Goal: Task Accomplishment & Management: Use online tool/utility

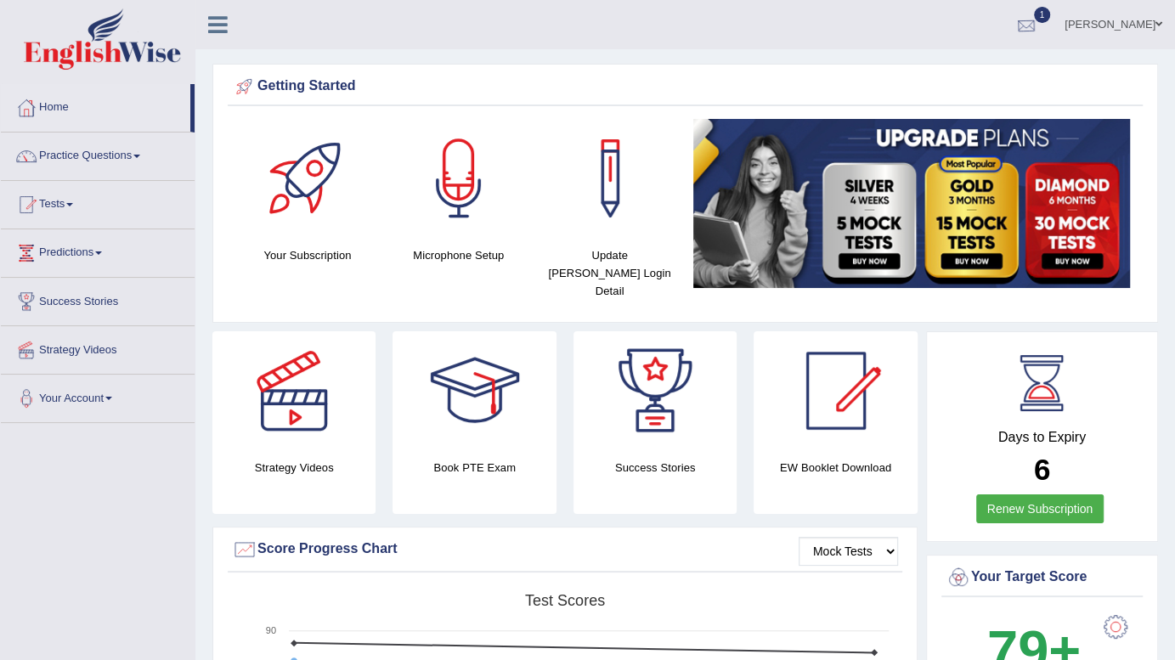
click at [1039, 25] on div at bounding box center [1025, 25] width 25 height 25
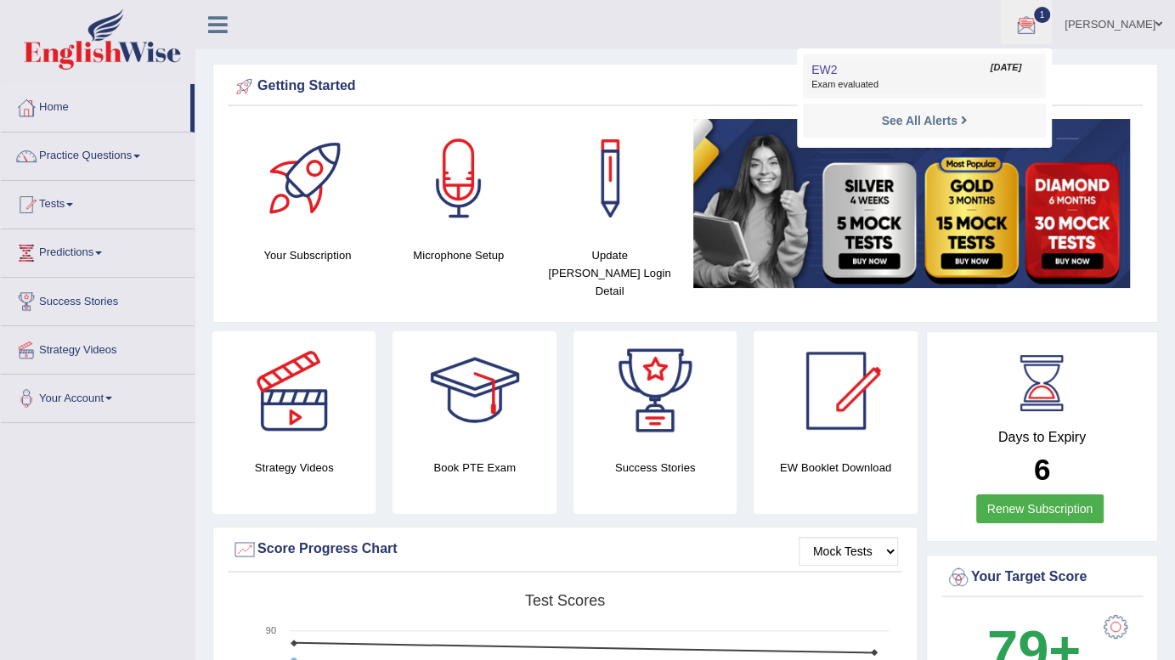
click at [917, 85] on span "Exam evaluated" at bounding box center [924, 85] width 226 height 14
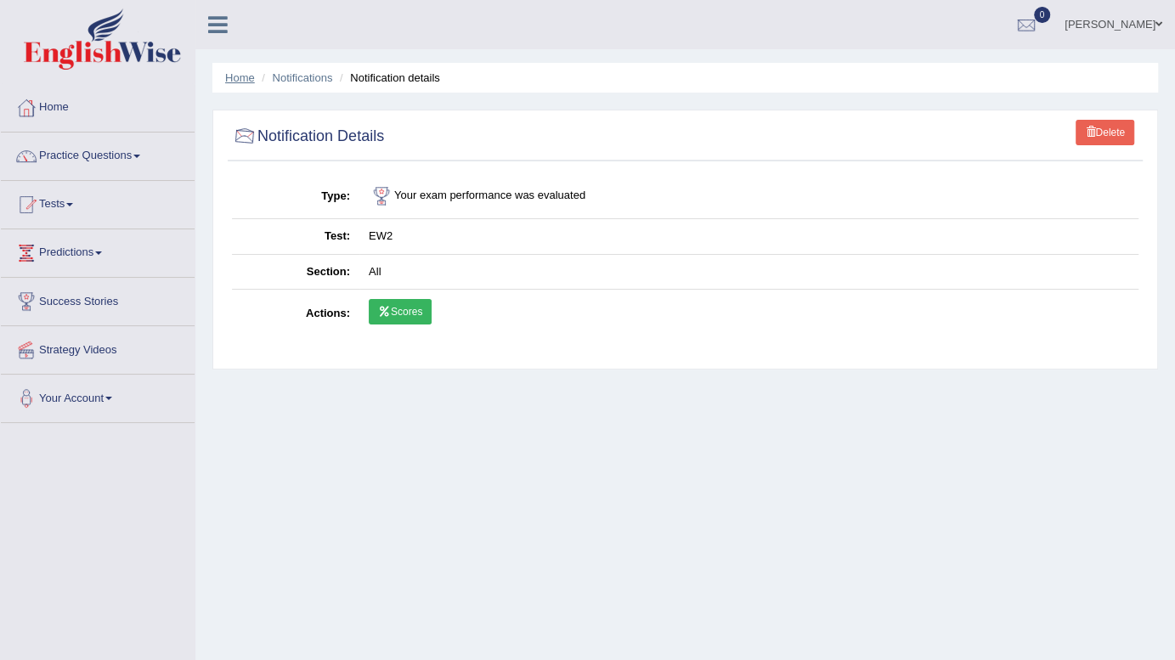
click at [241, 82] on link "Home" at bounding box center [240, 77] width 30 height 13
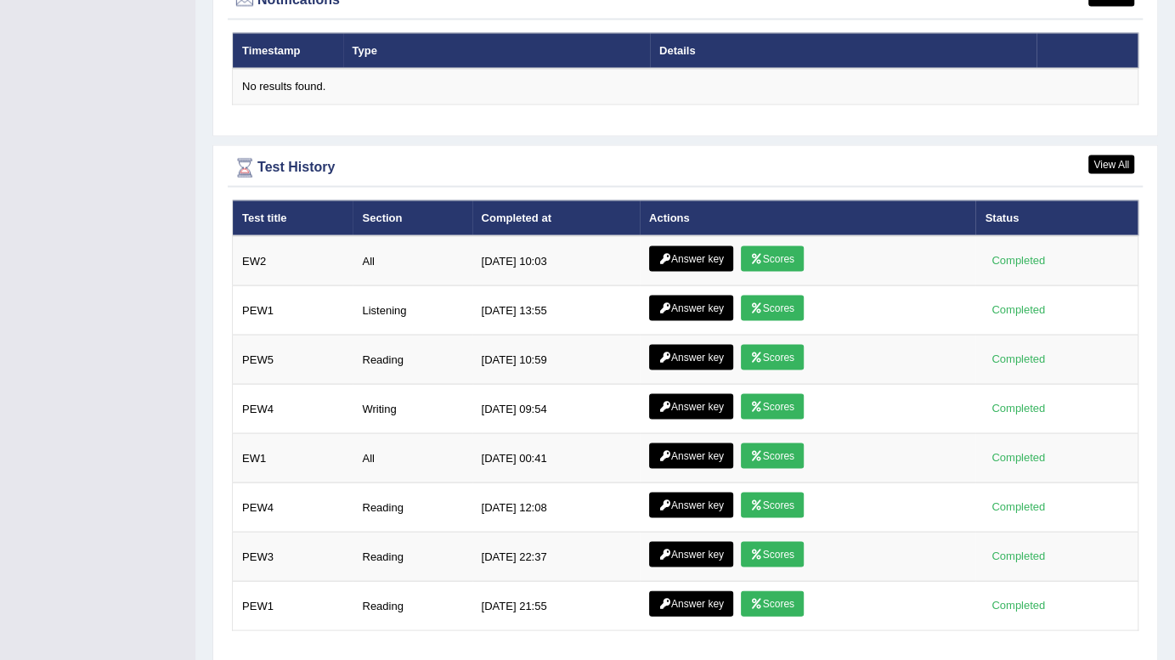
scroll to position [2141, 0]
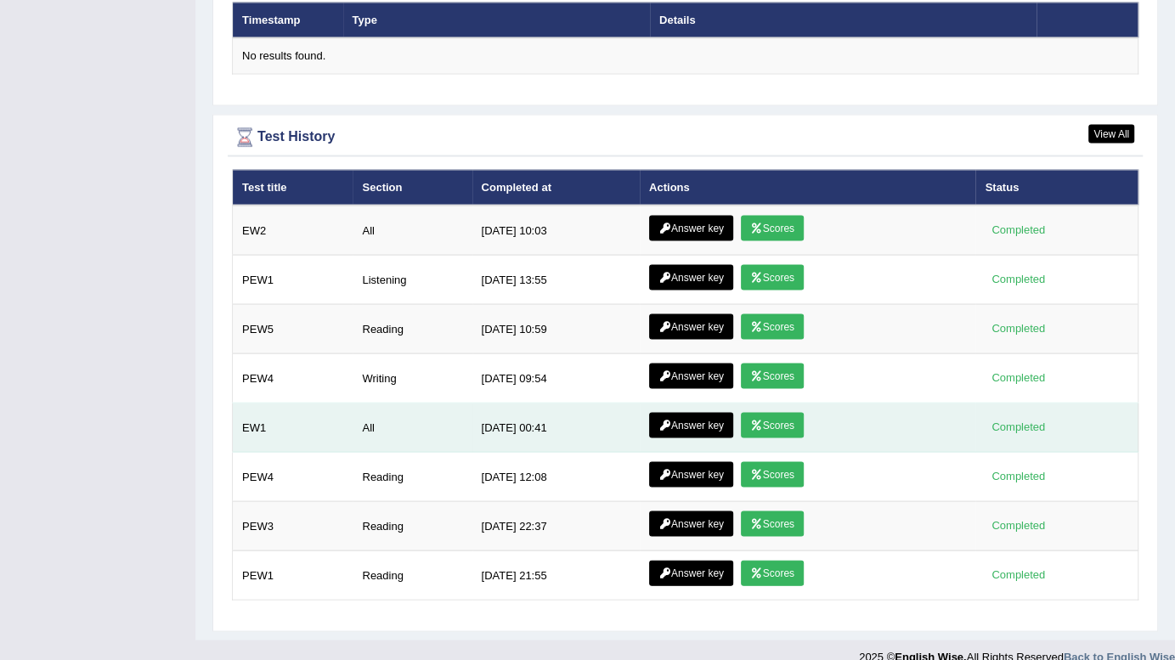
click at [765, 412] on link "Scores" at bounding box center [772, 424] width 63 height 25
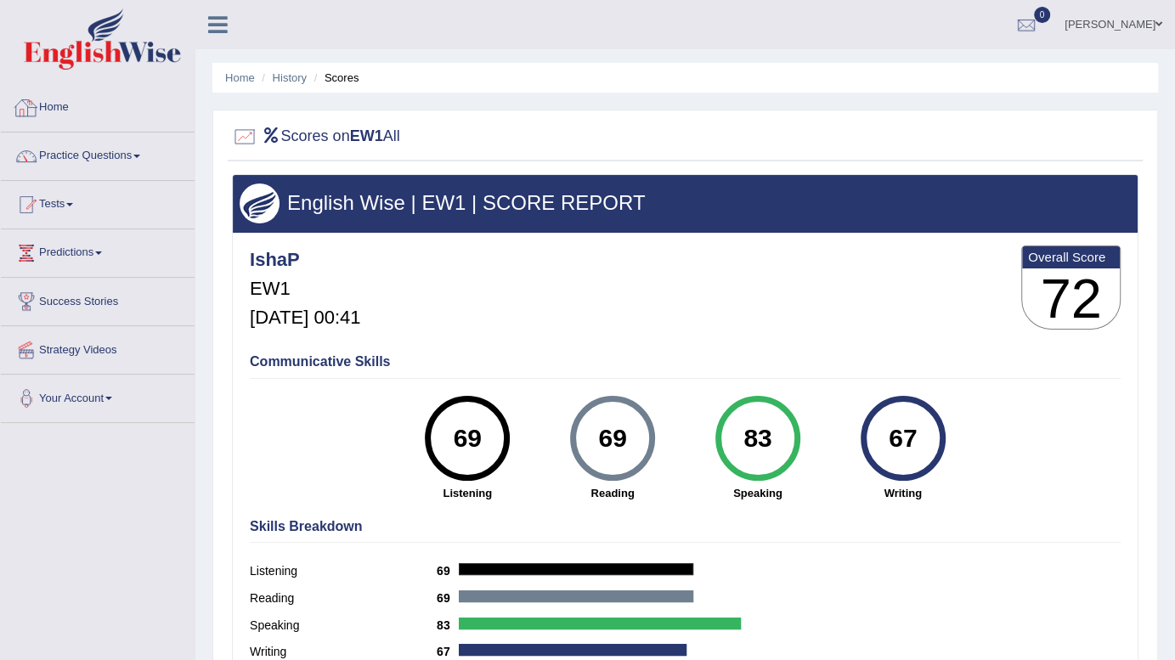
click at [57, 101] on link "Home" at bounding box center [98, 105] width 194 height 42
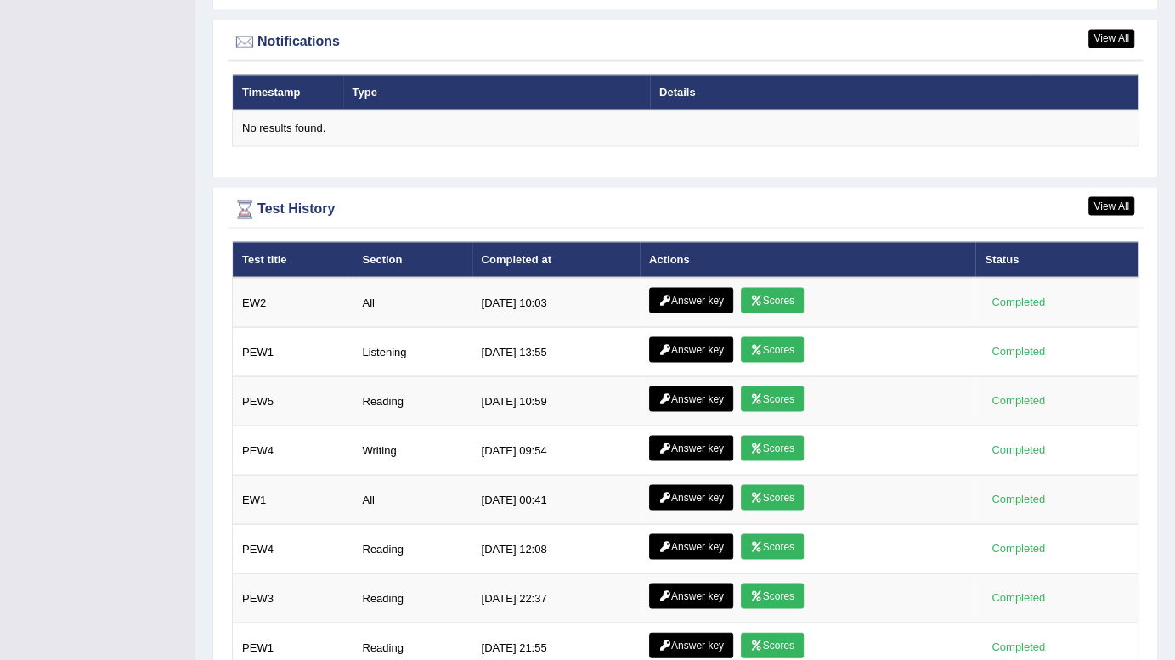
scroll to position [2121, 0]
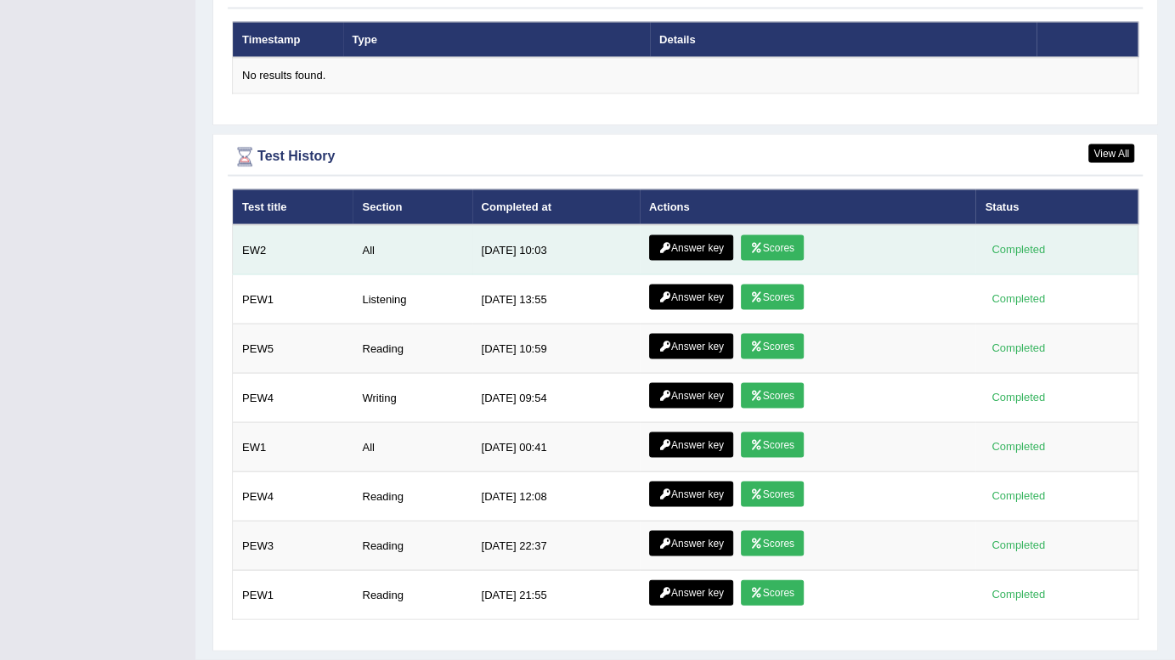
click at [750, 242] on icon at bounding box center [756, 247] width 13 height 10
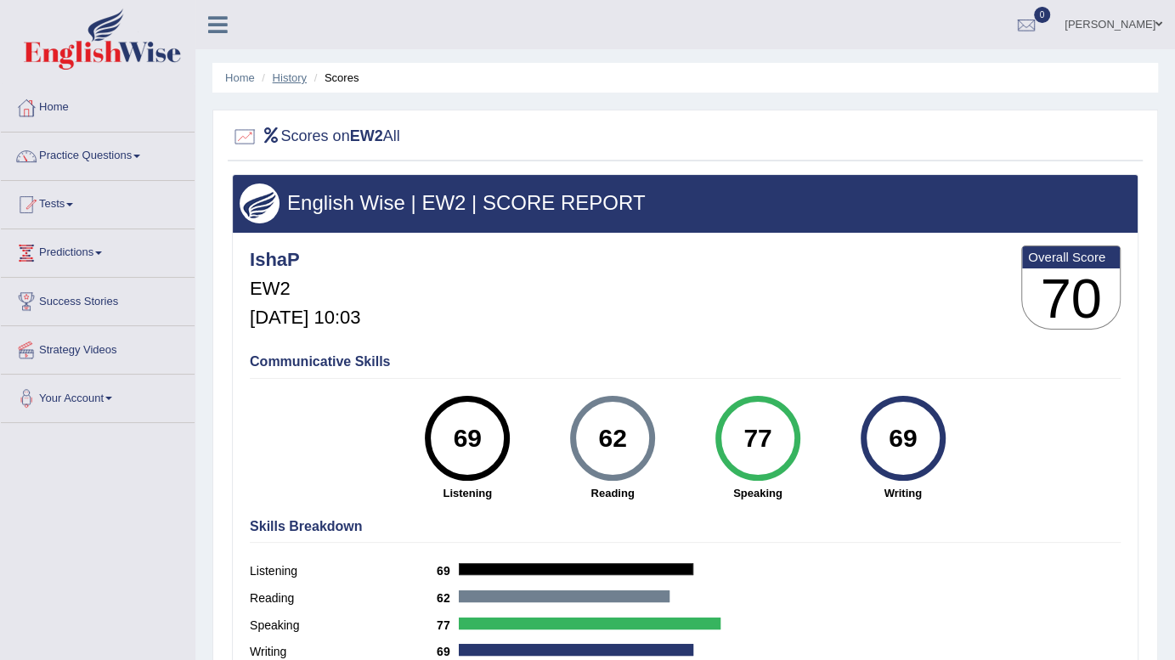
click at [289, 80] on link "History" at bounding box center [290, 77] width 34 height 13
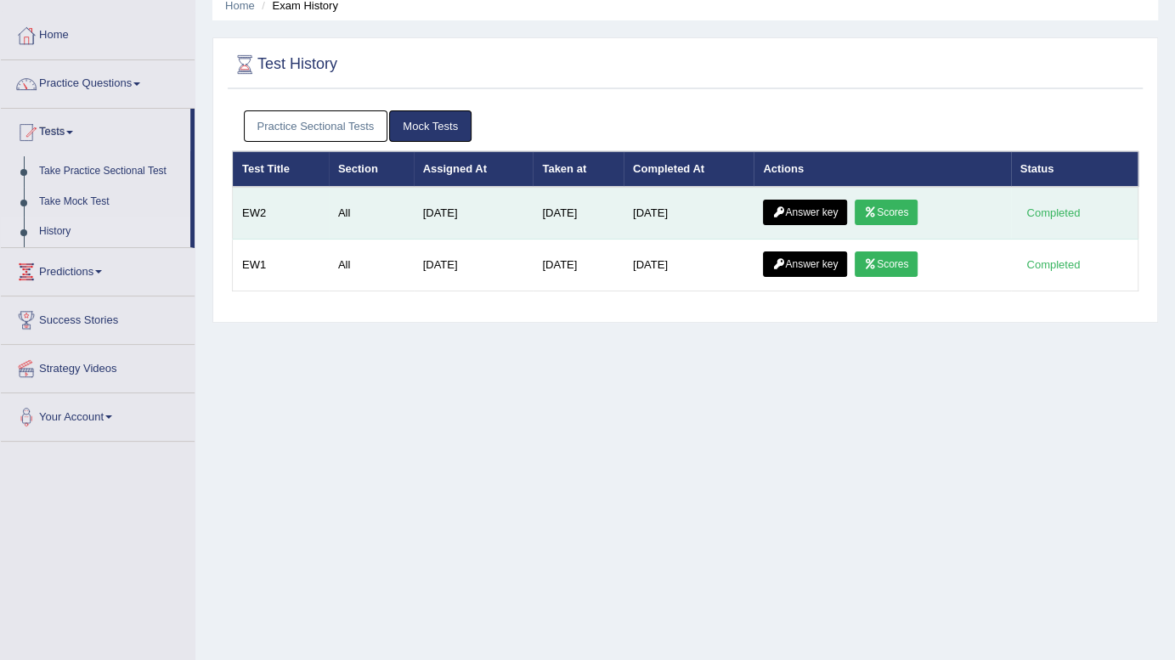
click at [813, 205] on link "Answer key" at bounding box center [805, 212] width 84 height 25
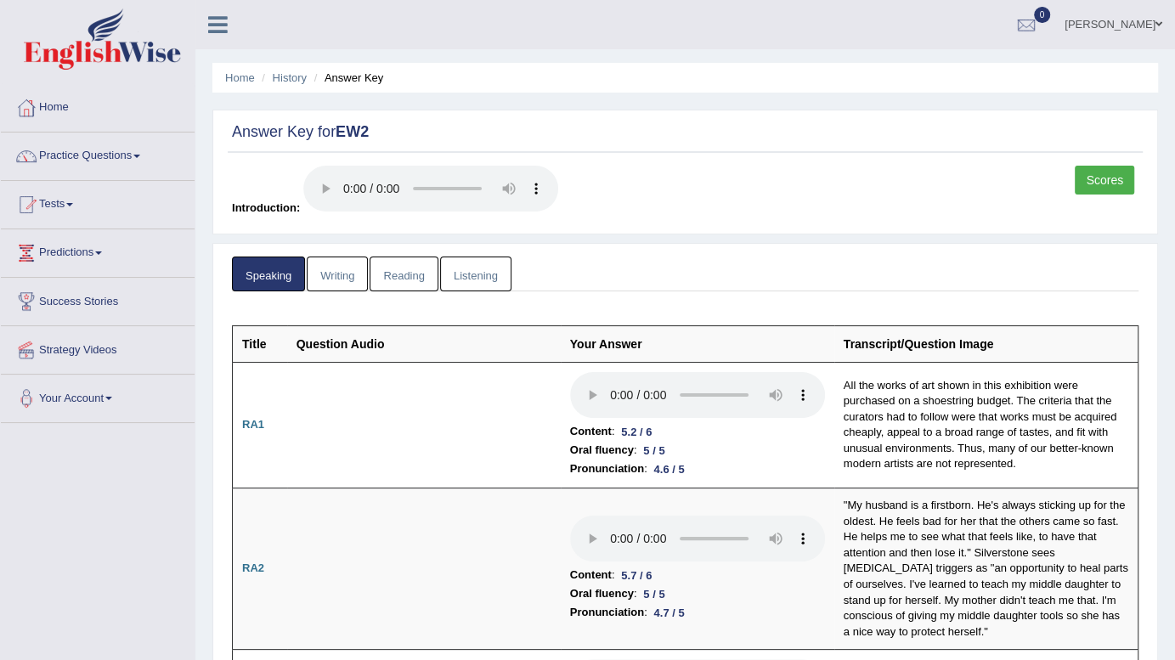
click at [343, 283] on link "Writing" at bounding box center [337, 274] width 61 height 35
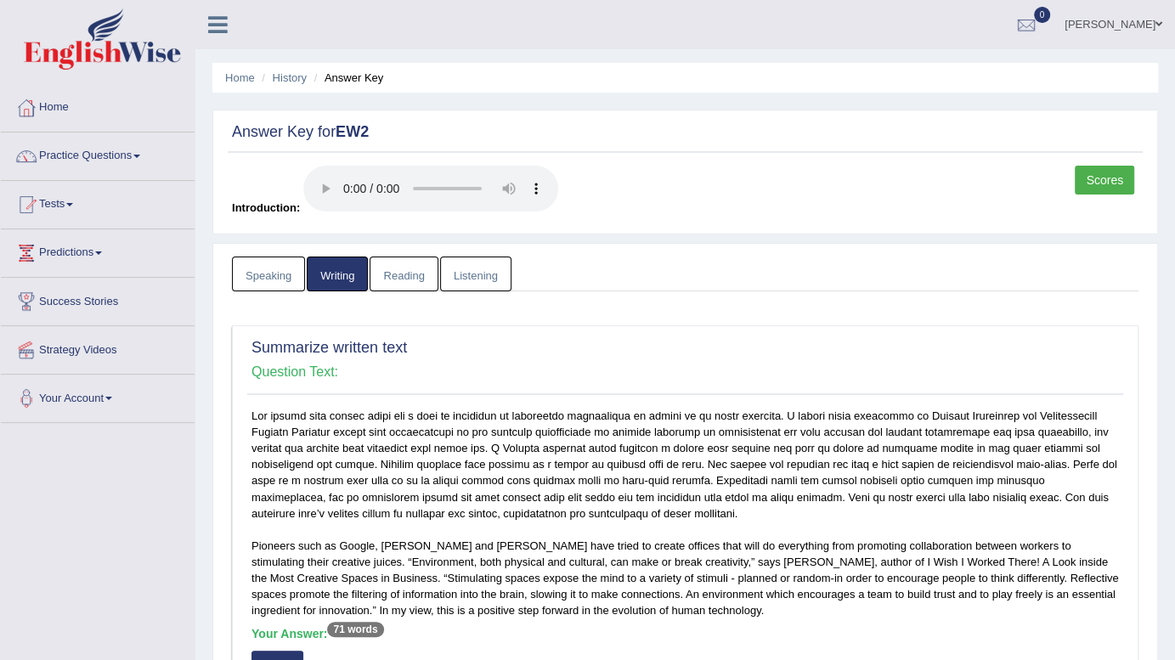
click at [406, 279] on link "Reading" at bounding box center [404, 274] width 68 height 35
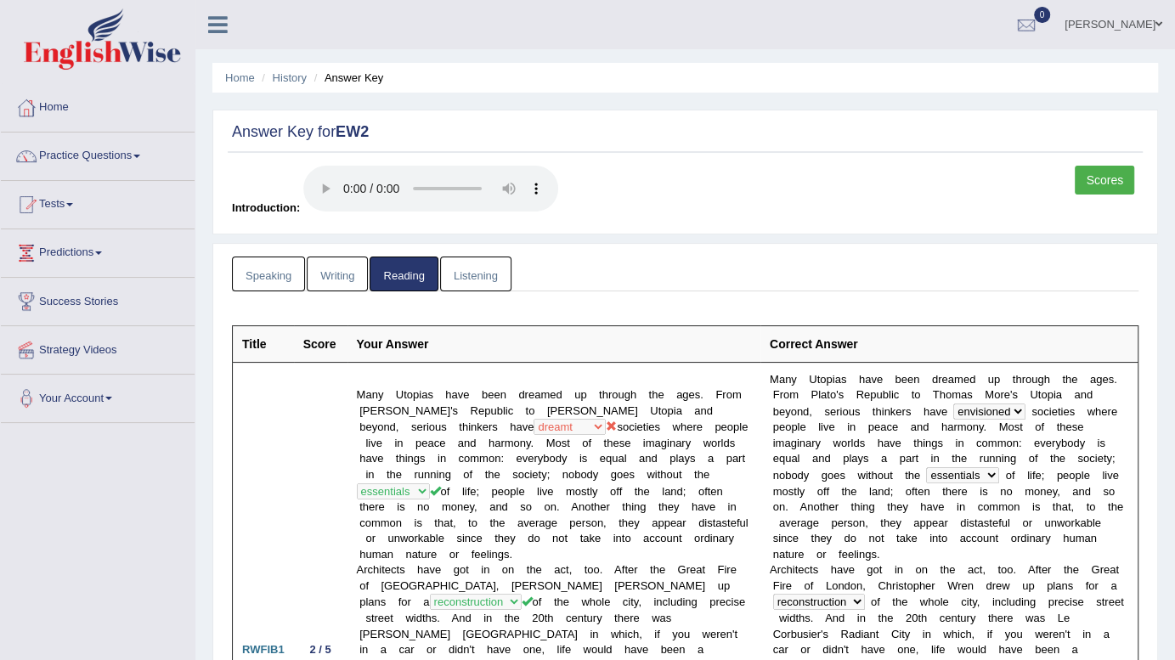
click at [476, 288] on link "Listening" at bounding box center [475, 274] width 71 height 35
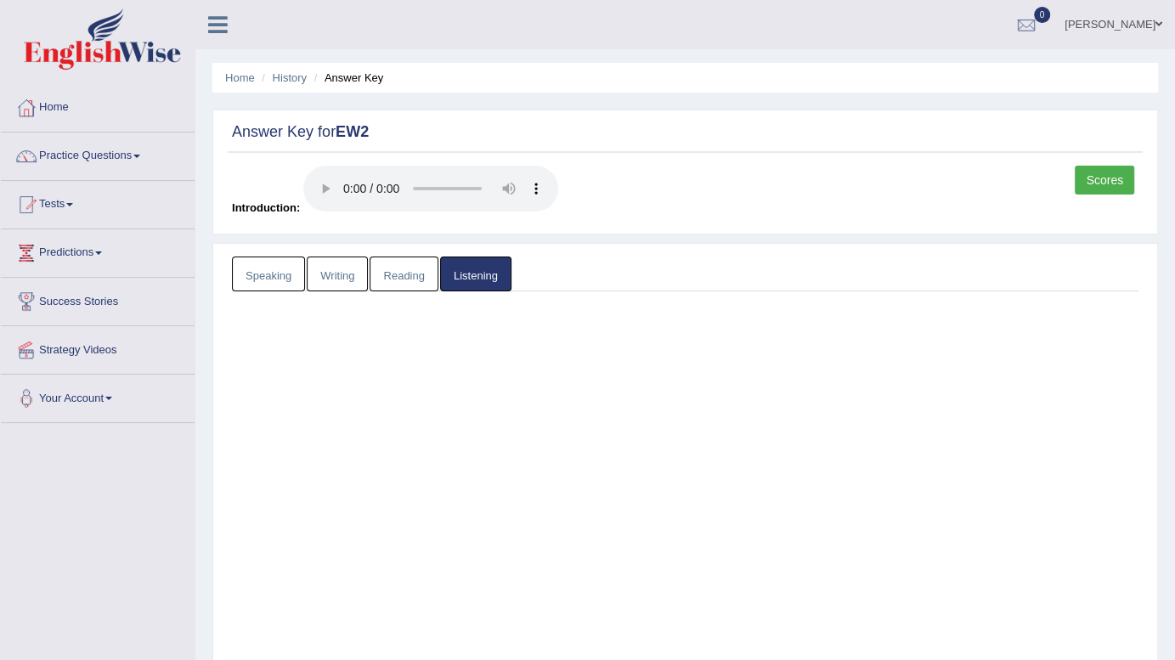
click at [476, 288] on link "Listening" at bounding box center [475, 274] width 71 height 35
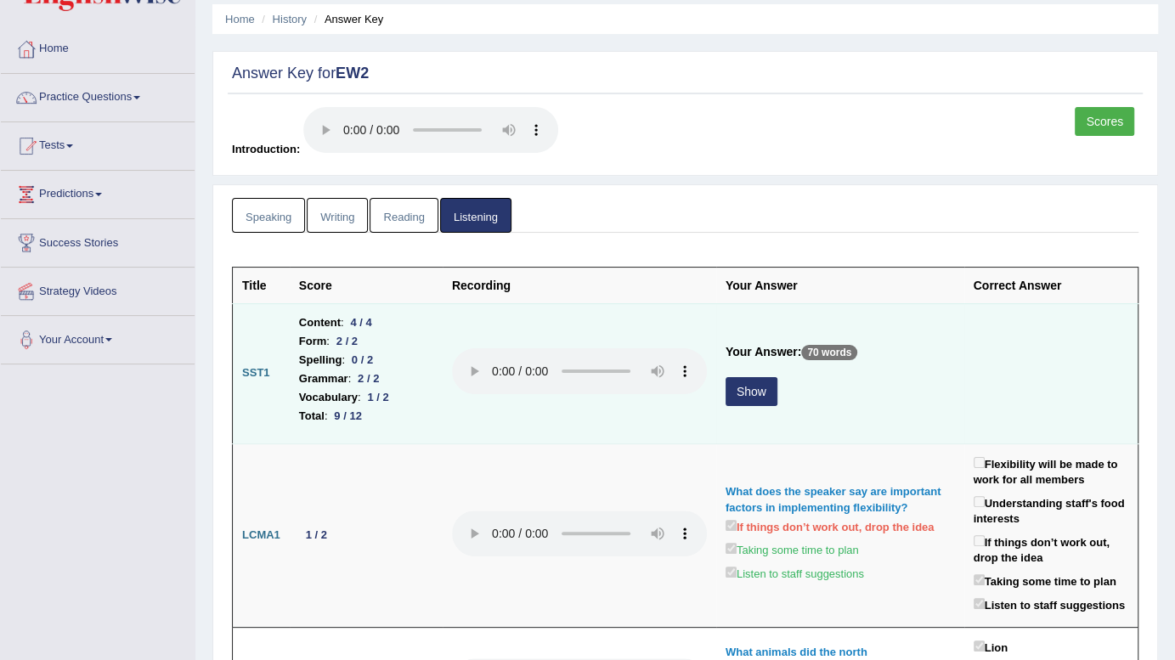
scroll to position [98, 0]
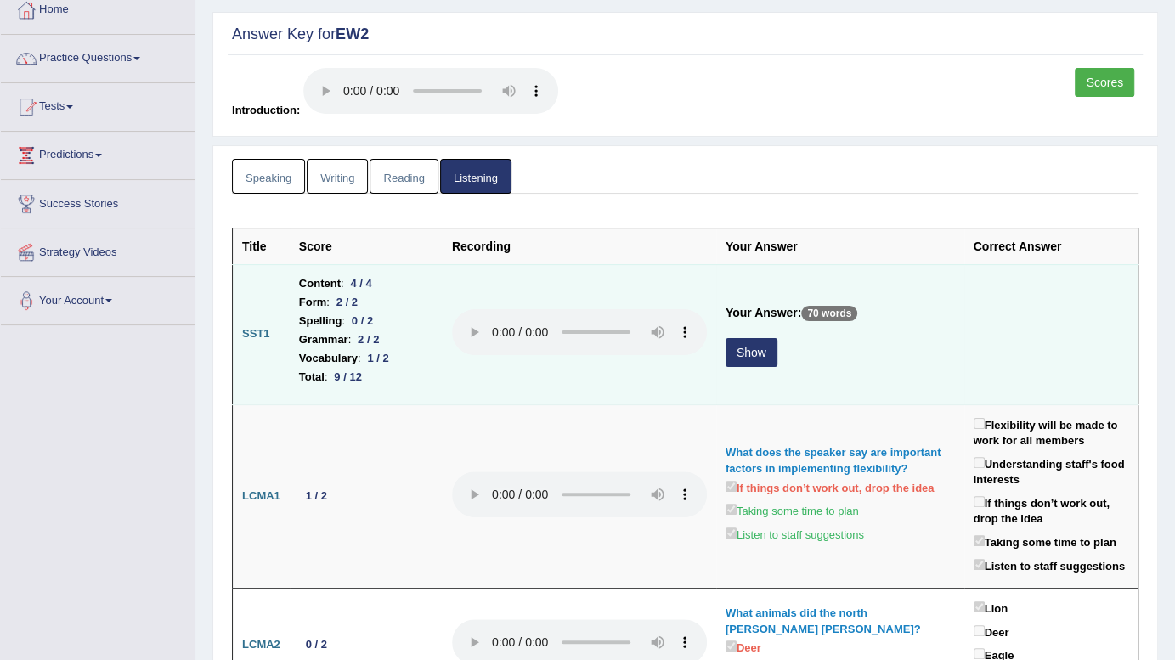
click at [754, 358] on button "Show" at bounding box center [751, 352] width 52 height 29
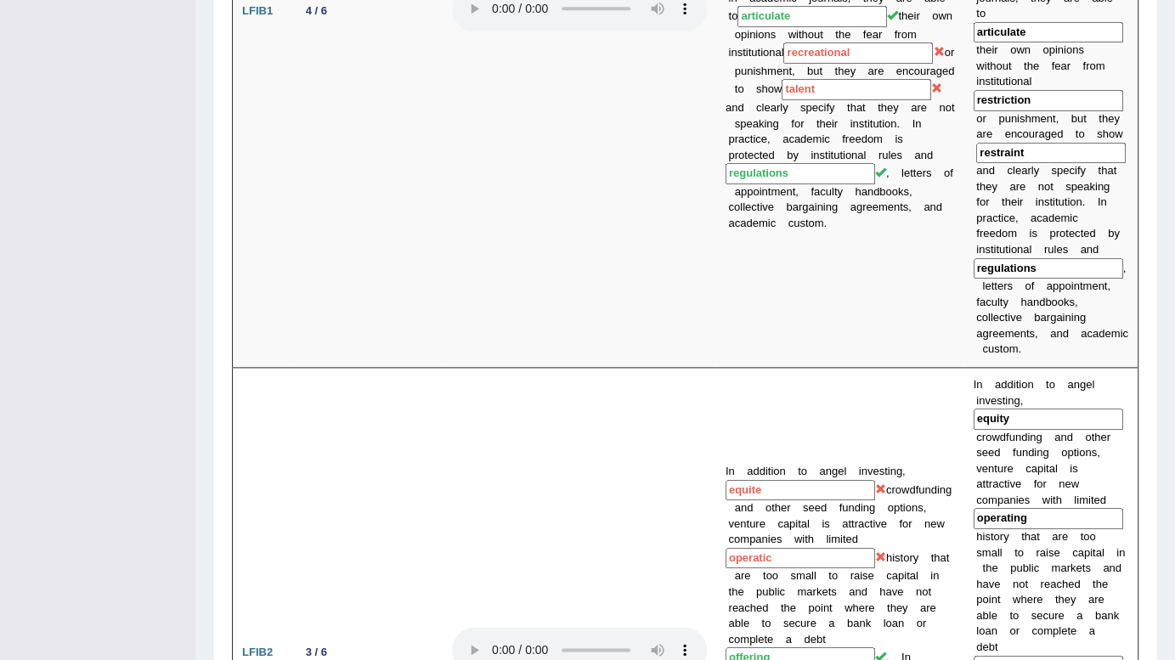
scroll to position [0, 0]
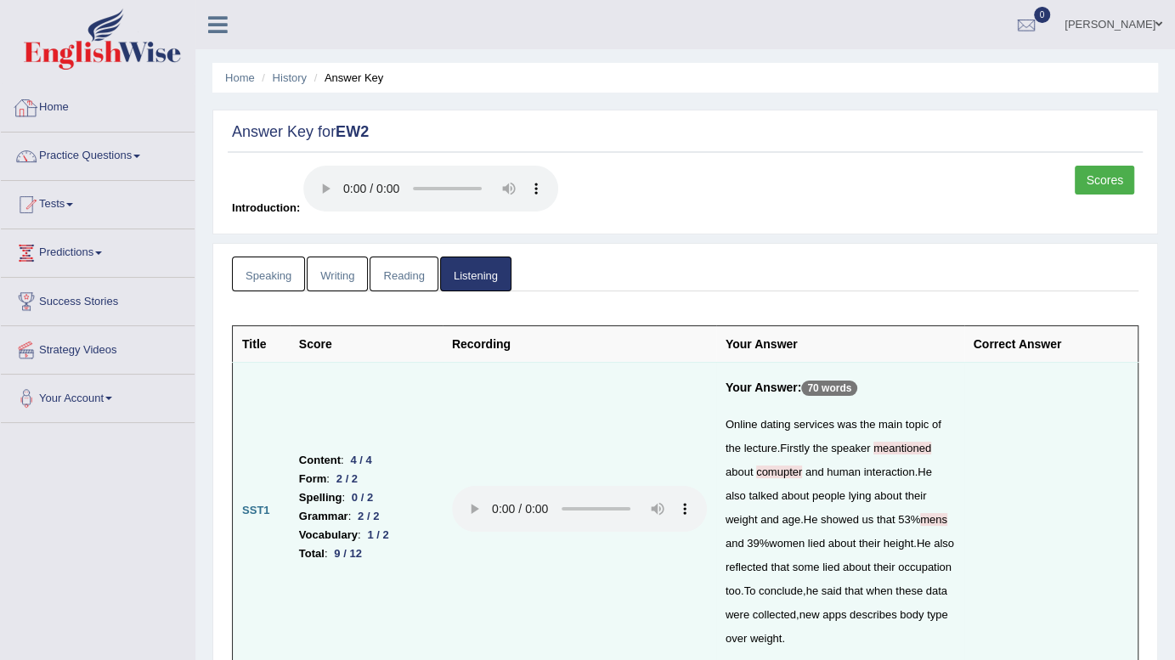
click at [52, 110] on link "Home" at bounding box center [98, 105] width 194 height 42
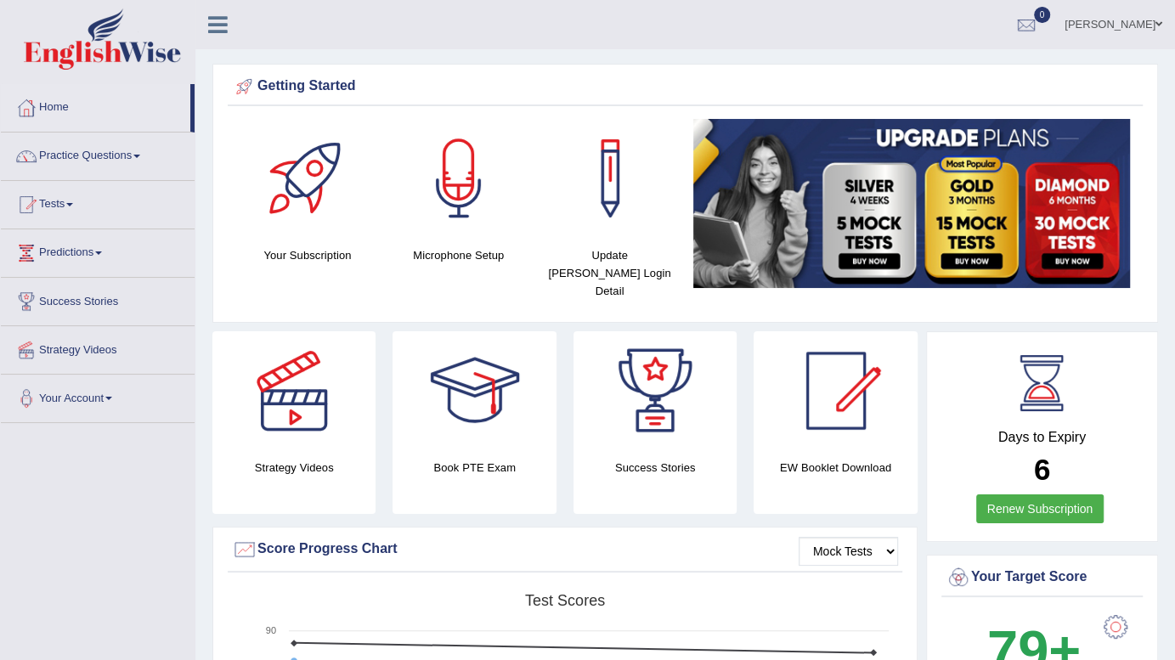
click at [52, 110] on link "Home" at bounding box center [95, 105] width 189 height 42
click at [58, 110] on link "Home" at bounding box center [95, 105] width 189 height 42
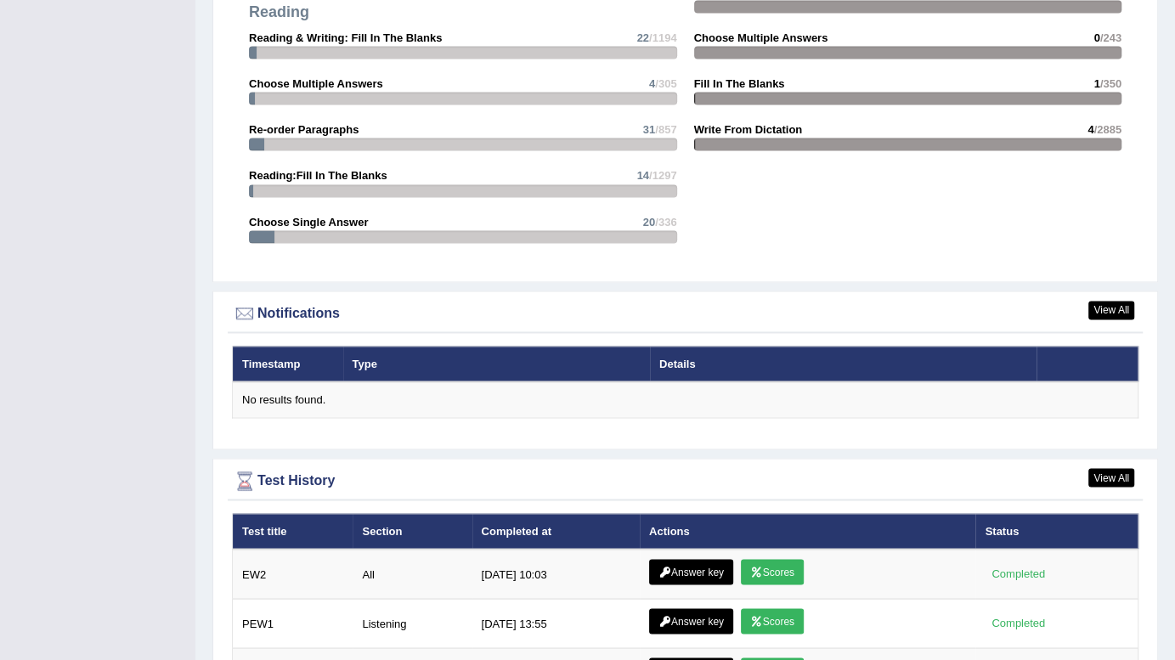
scroll to position [1907, 0]
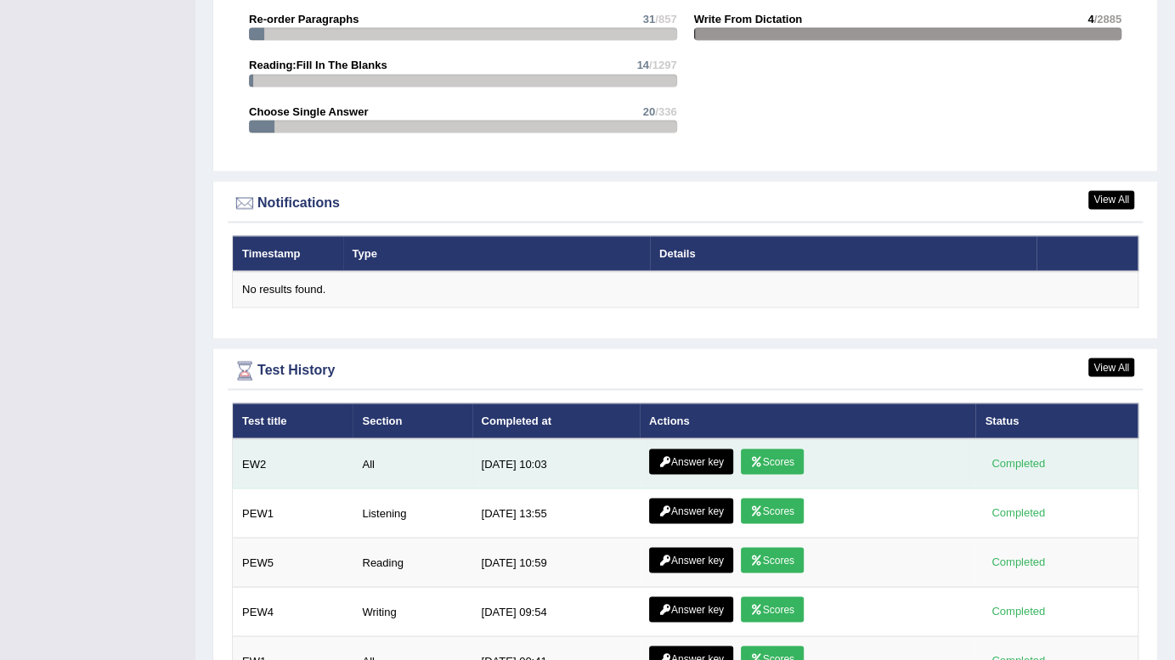
click at [774, 452] on link "Scores" at bounding box center [772, 461] width 63 height 25
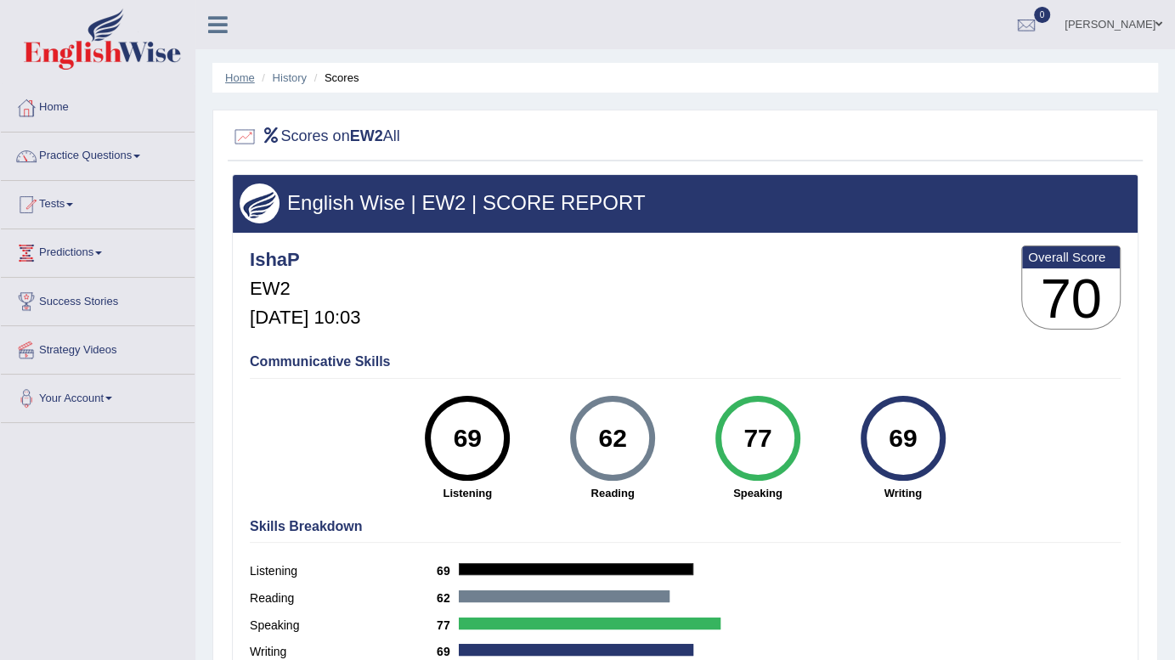
click at [243, 75] on link "Home" at bounding box center [240, 77] width 30 height 13
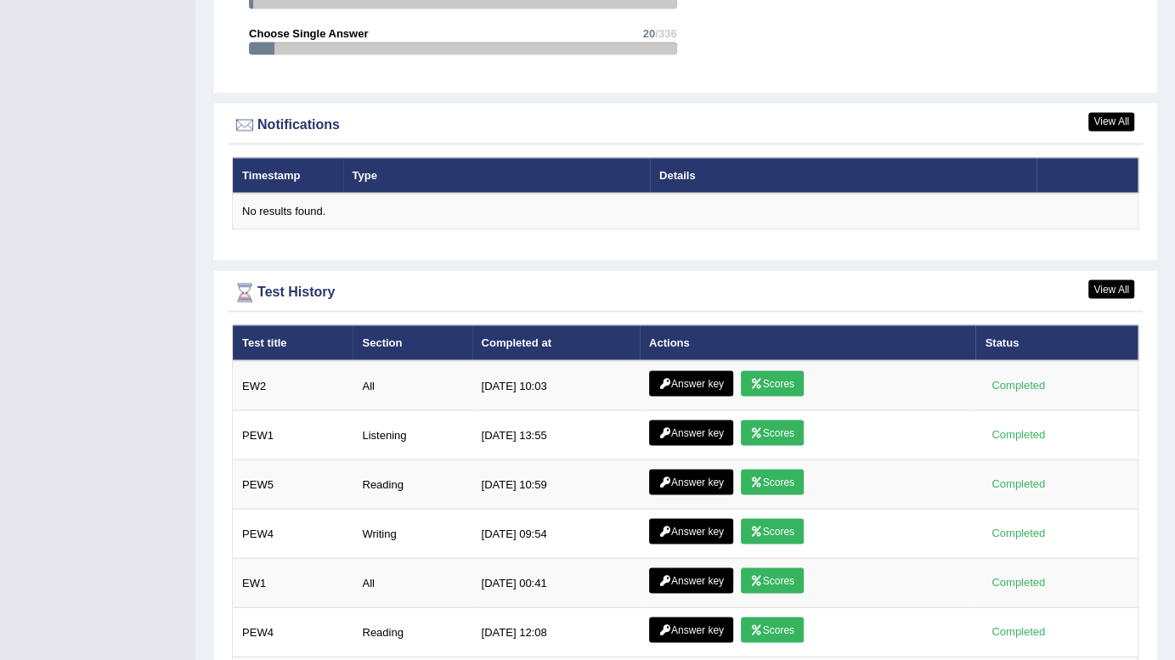
scroll to position [2141, 0]
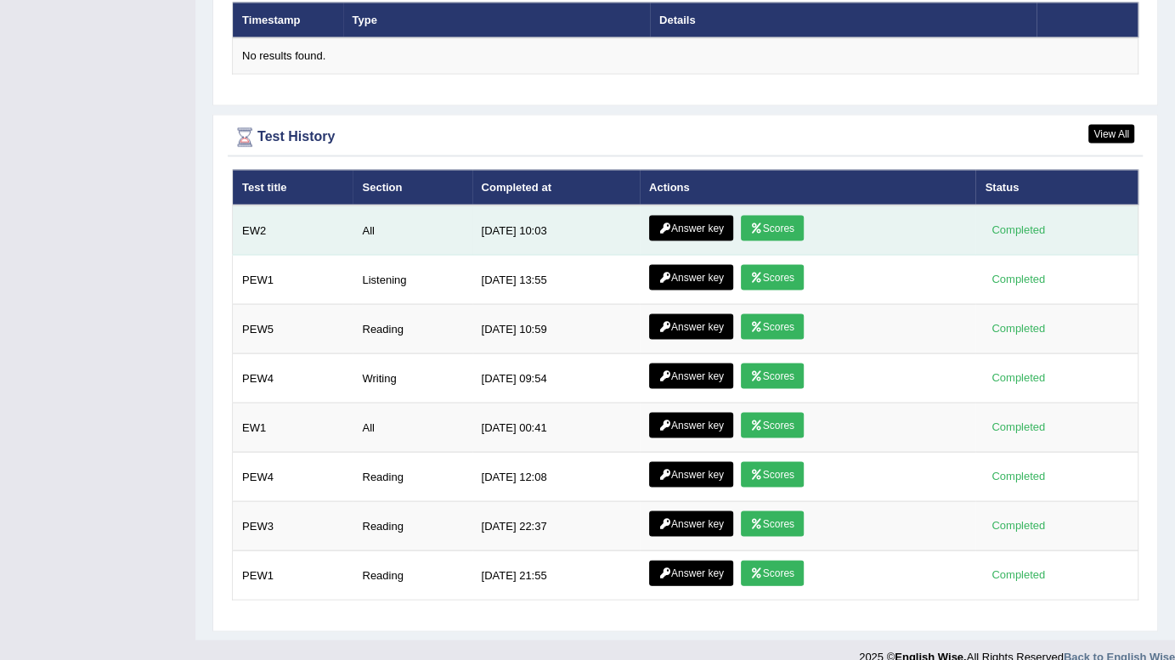
click at [677, 215] on link "Answer key" at bounding box center [691, 227] width 84 height 25
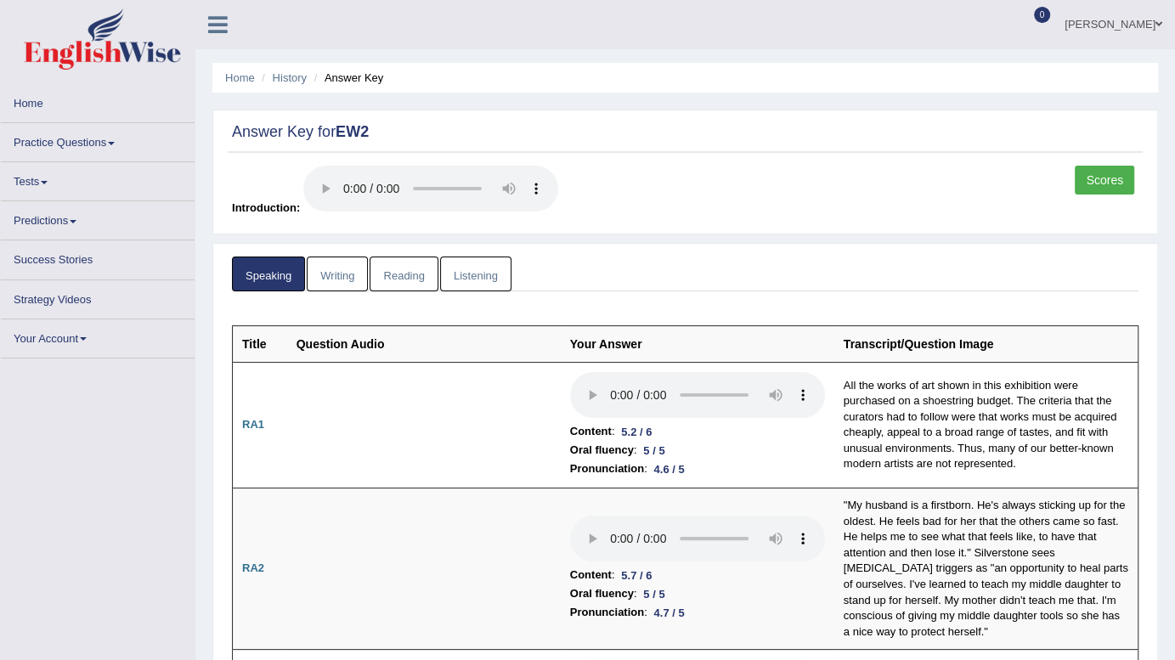
click at [321, 272] on link "Writing" at bounding box center [337, 274] width 61 height 35
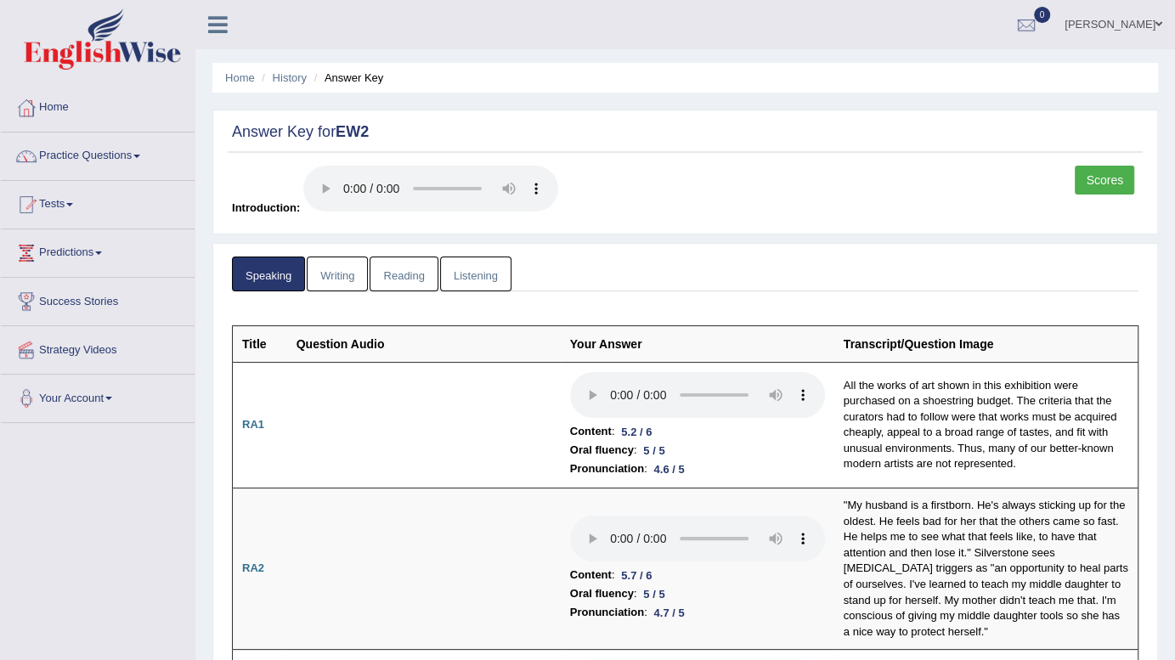
click at [347, 280] on link "Writing" at bounding box center [337, 274] width 61 height 35
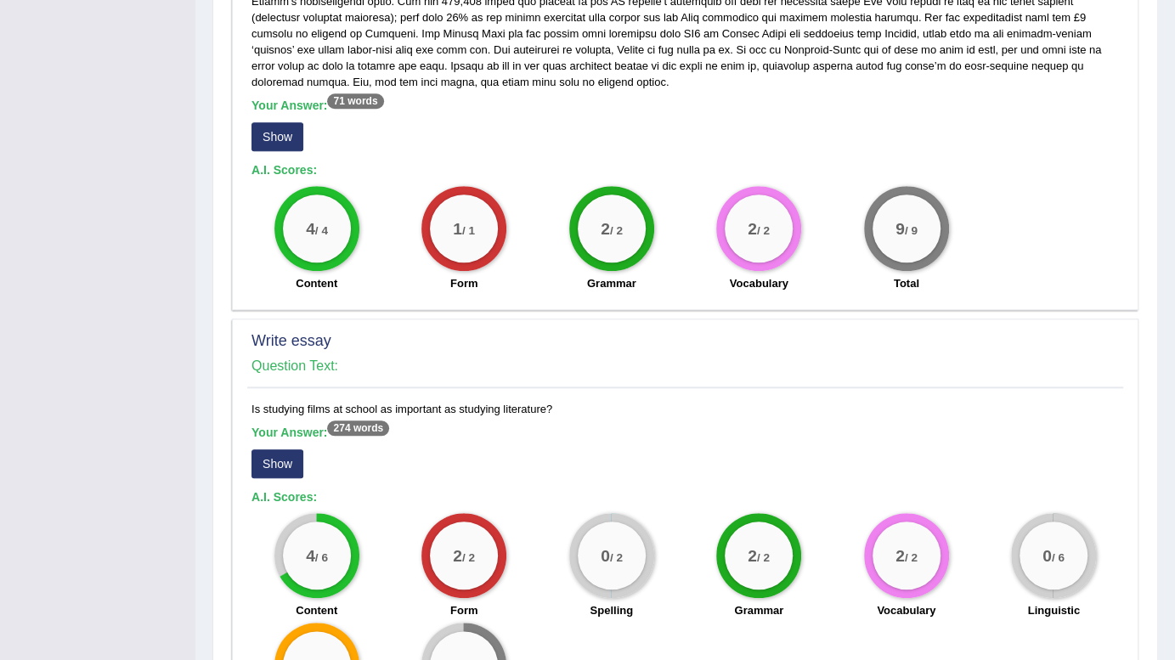
scroll to position [1149, 0]
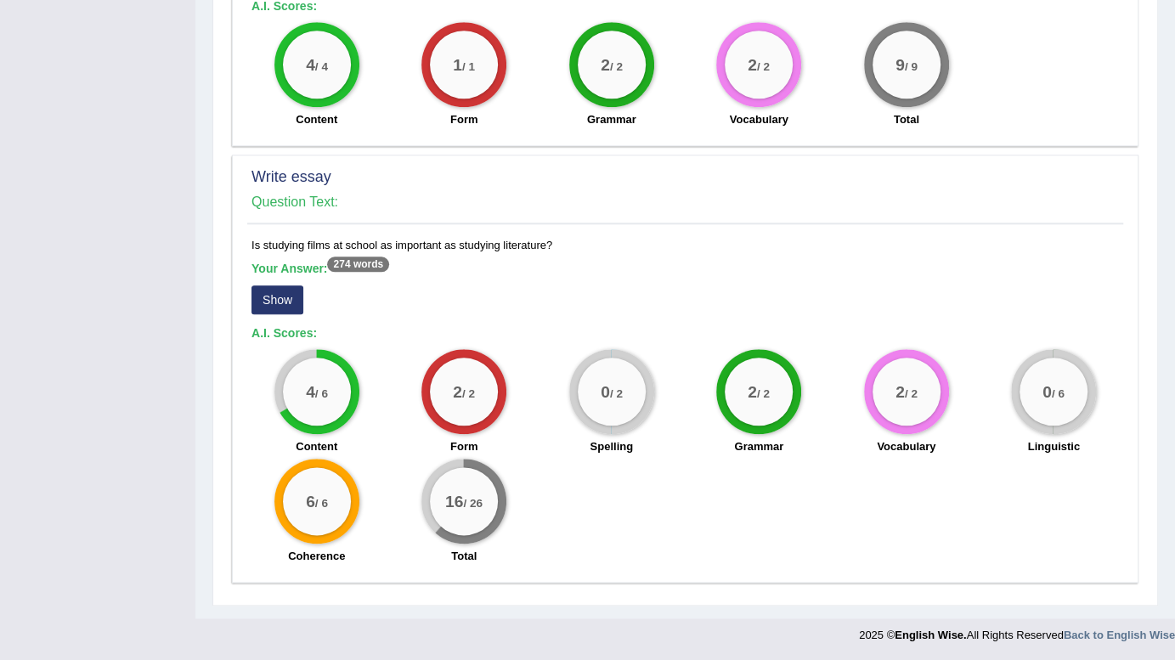
click at [280, 299] on button "Show" at bounding box center [277, 299] width 52 height 29
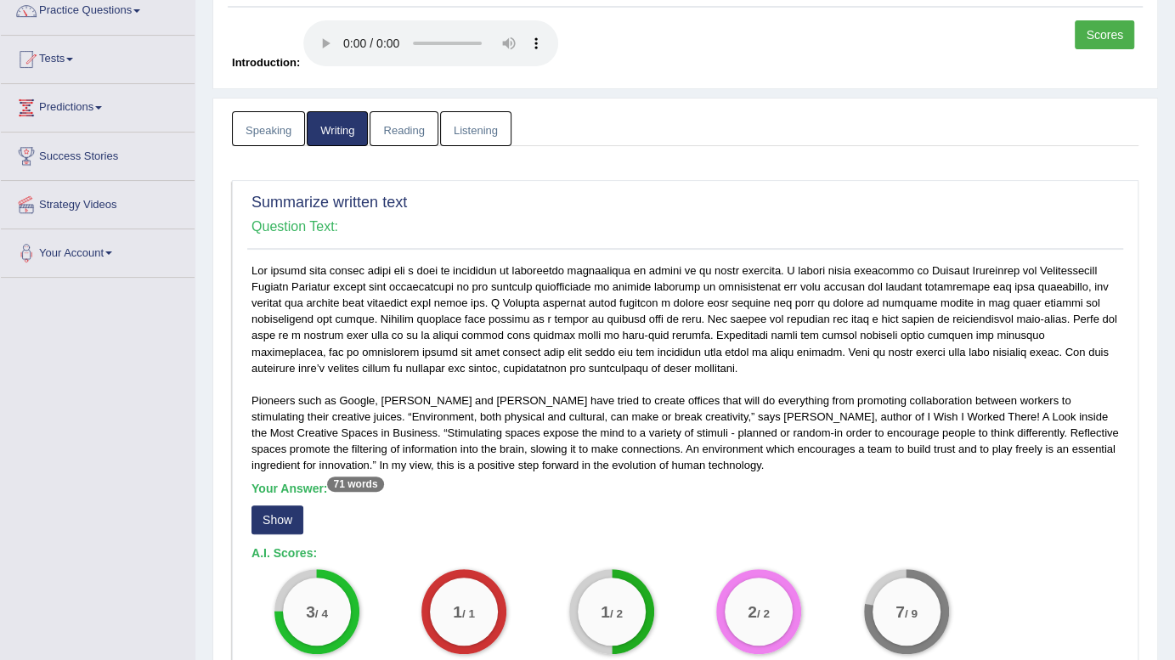
scroll to position [0, 0]
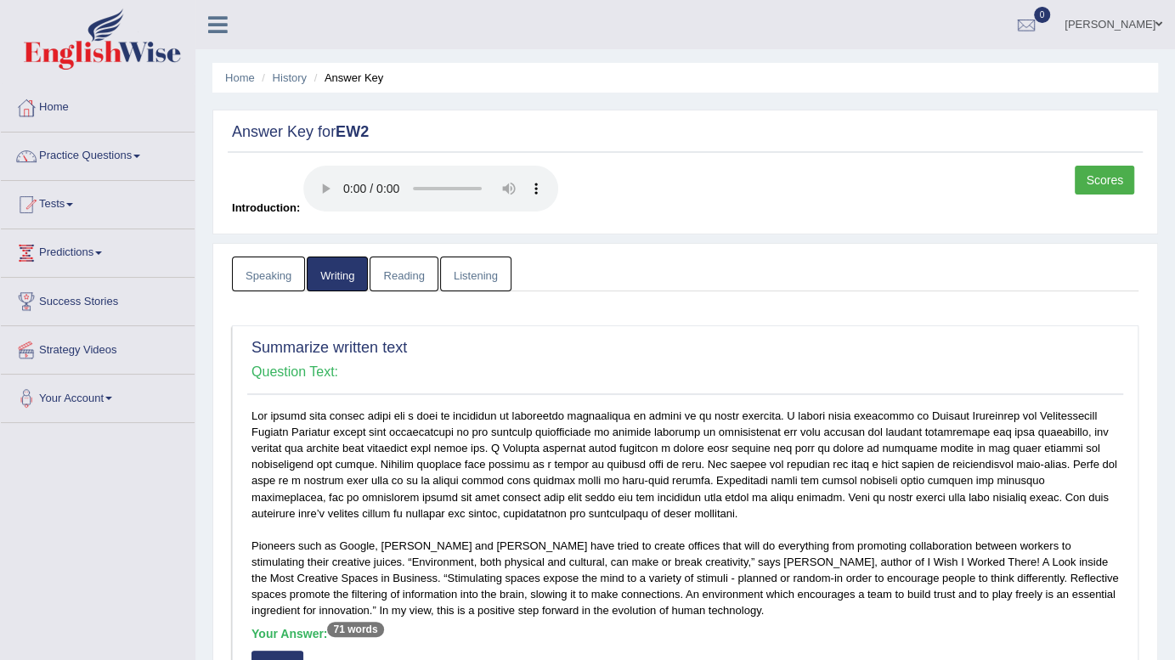
click at [1104, 189] on link "Scores" at bounding box center [1104, 180] width 59 height 29
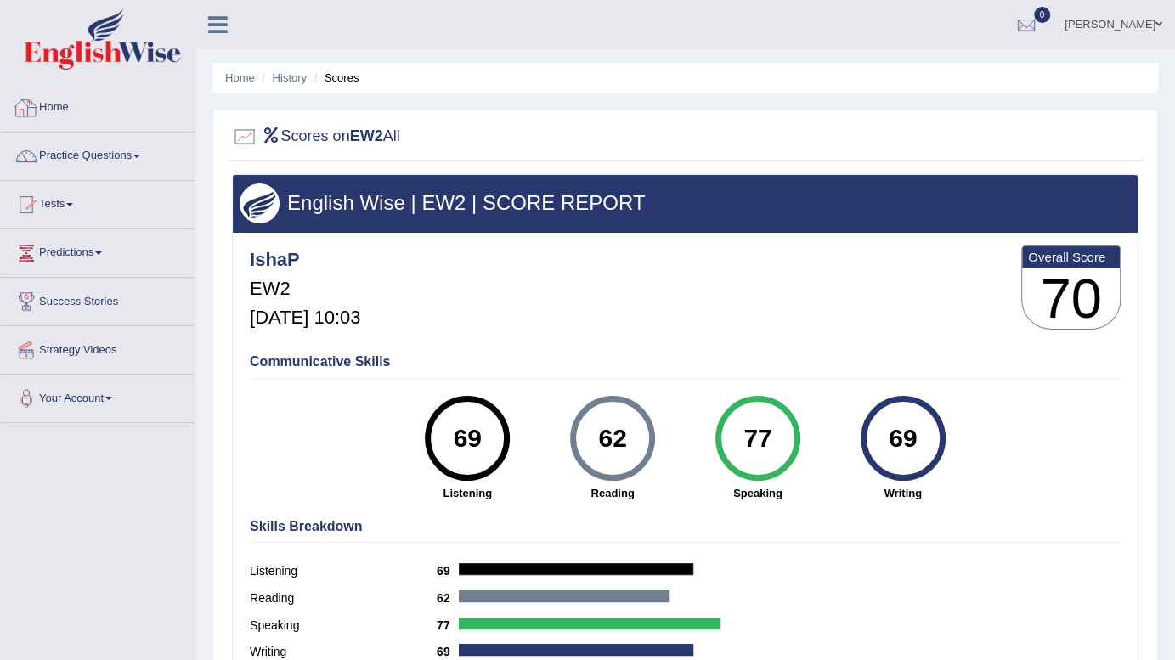
click at [59, 103] on link "Home" at bounding box center [98, 105] width 194 height 42
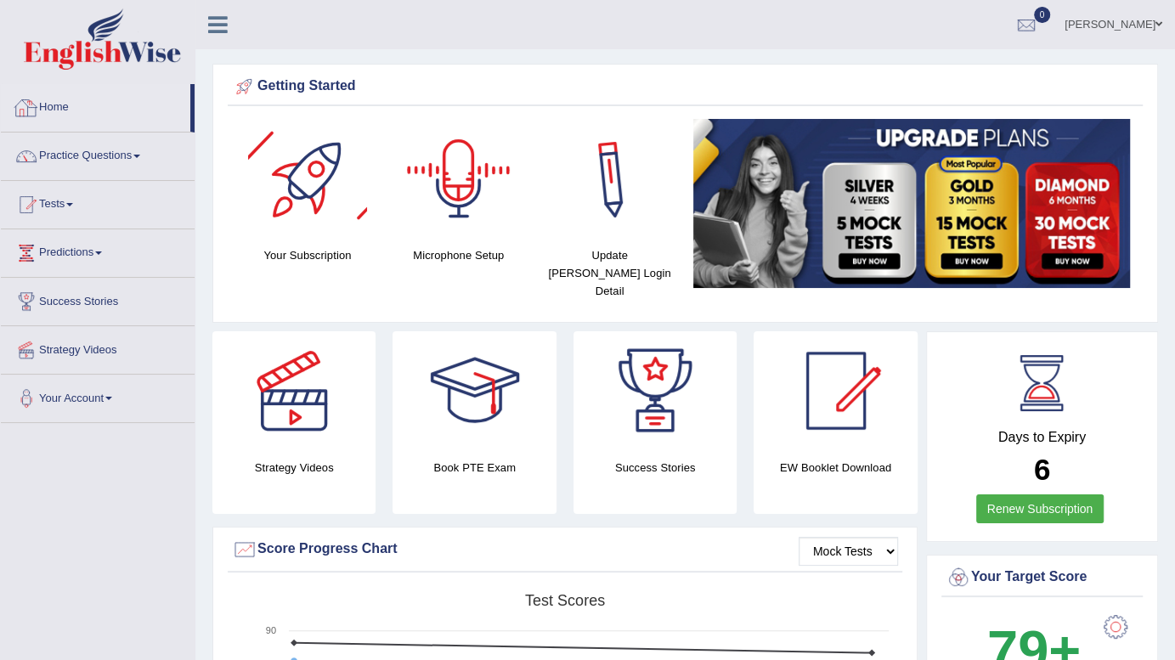
click at [53, 103] on link "Home" at bounding box center [95, 105] width 189 height 42
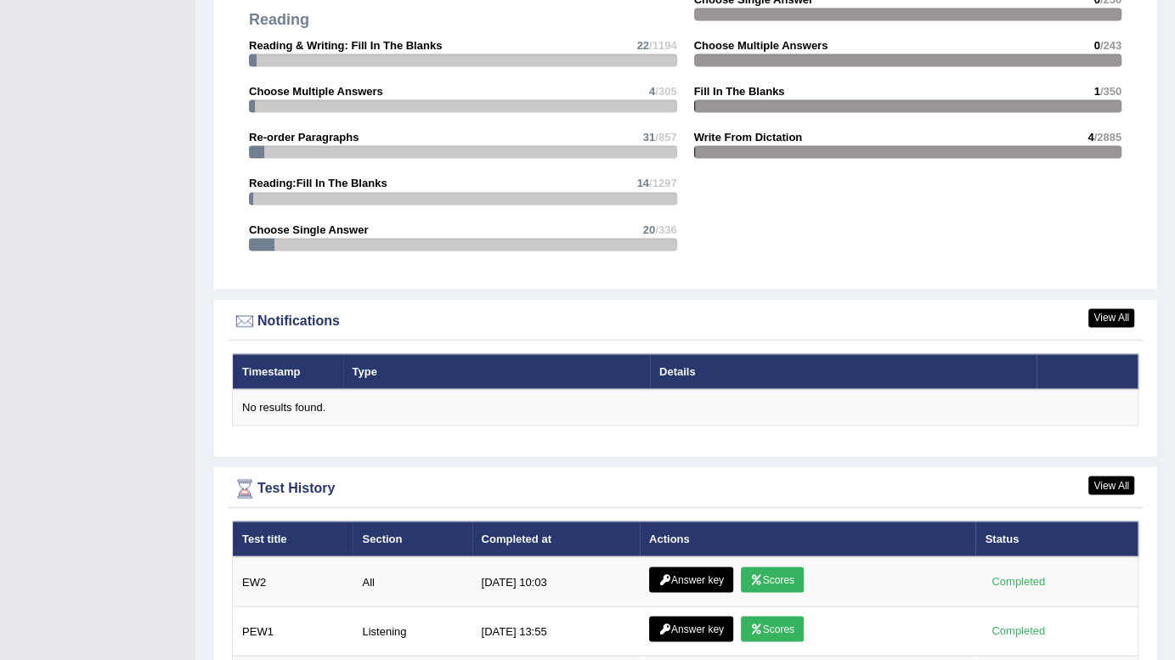
scroll to position [1786, 0]
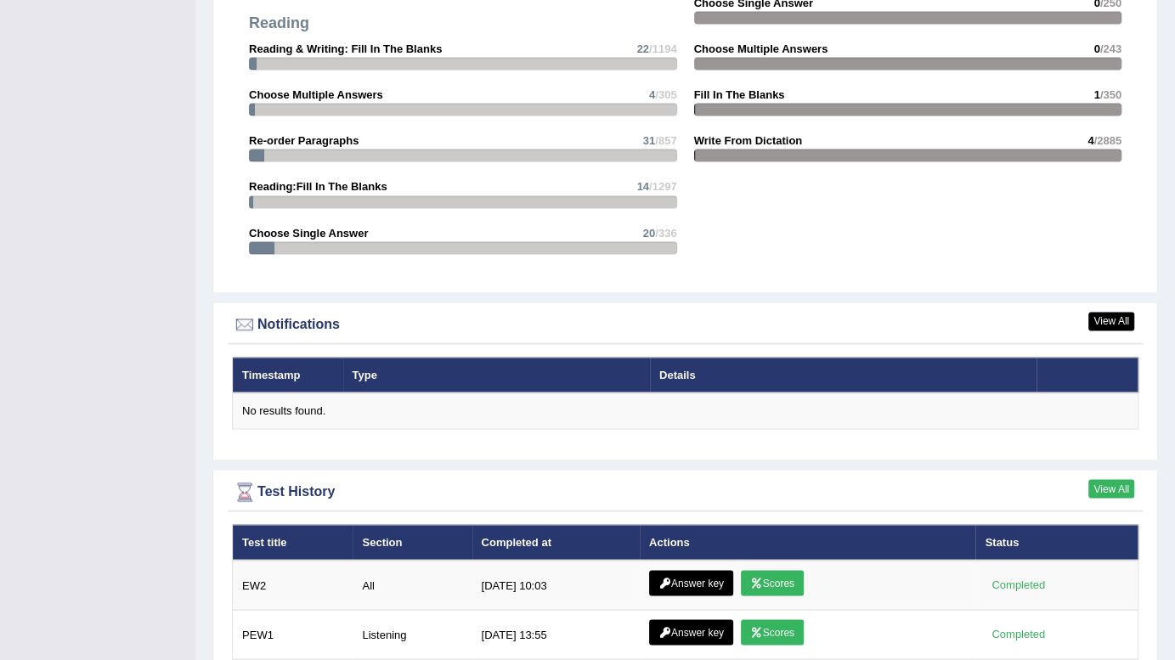
click at [1115, 479] on link "View All" at bounding box center [1111, 488] width 46 height 19
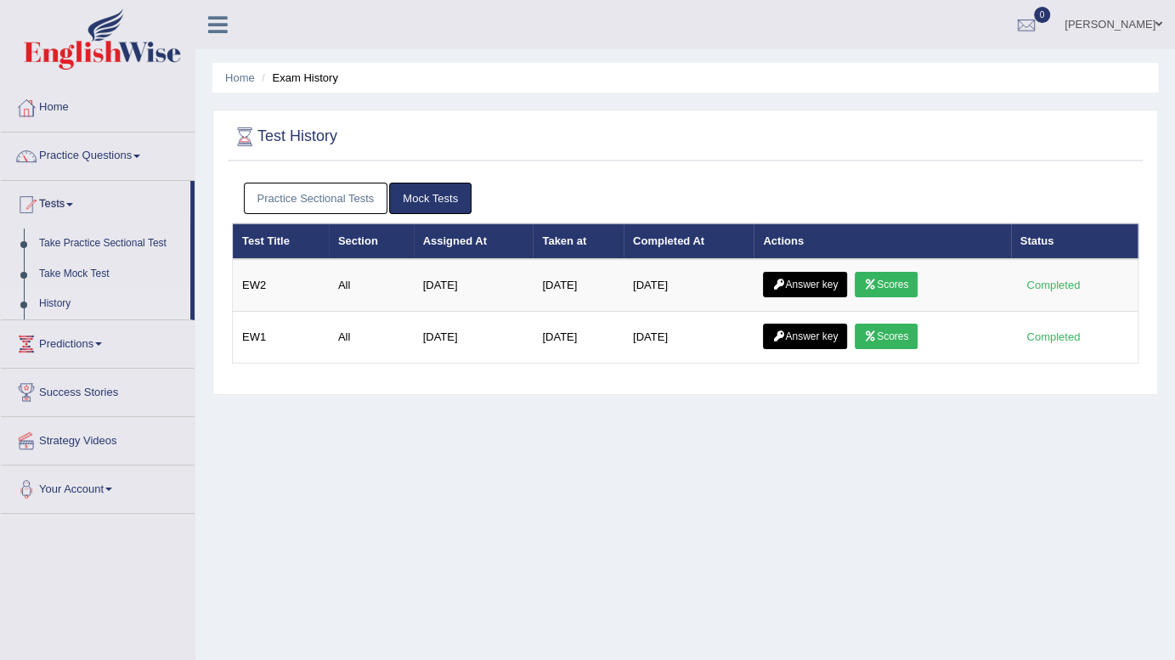
click at [329, 189] on link "Practice Sectional Tests" at bounding box center [316, 198] width 144 height 31
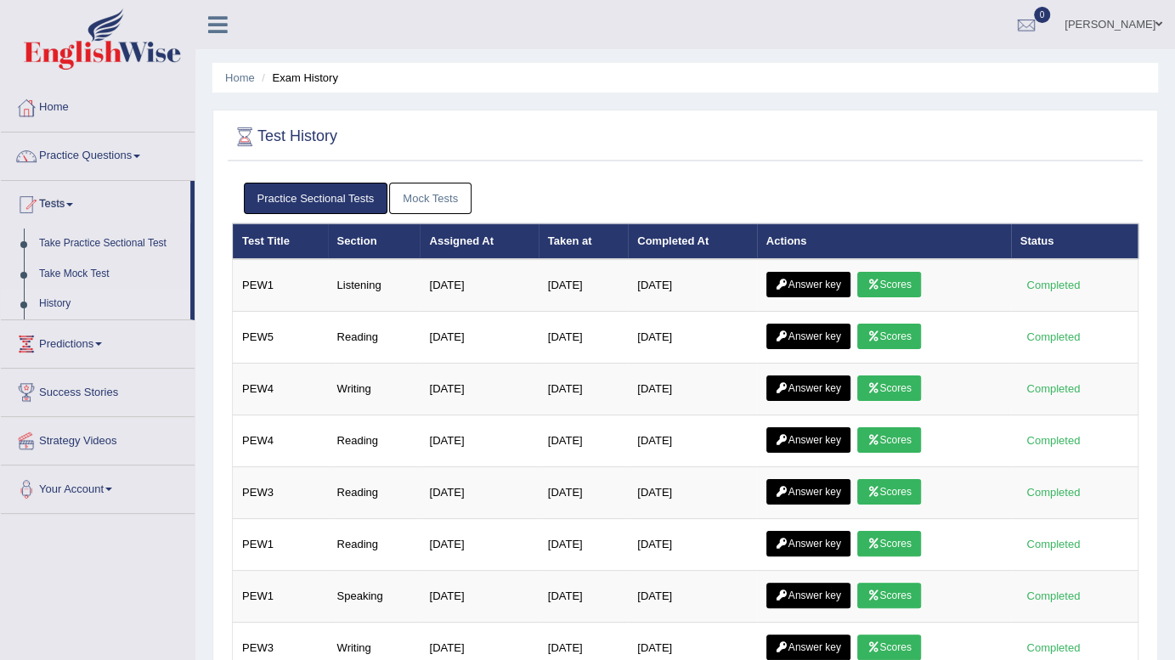
click at [431, 211] on link "Mock Tests" at bounding box center [430, 198] width 82 height 31
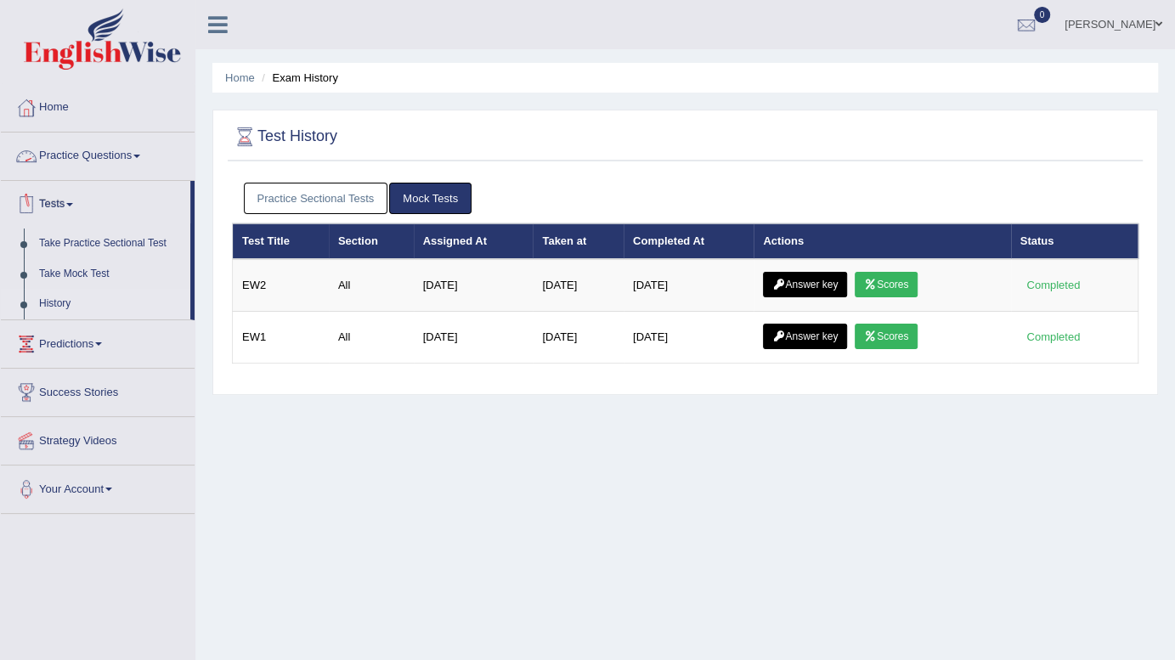
click at [54, 137] on link "Practice Questions" at bounding box center [98, 154] width 194 height 42
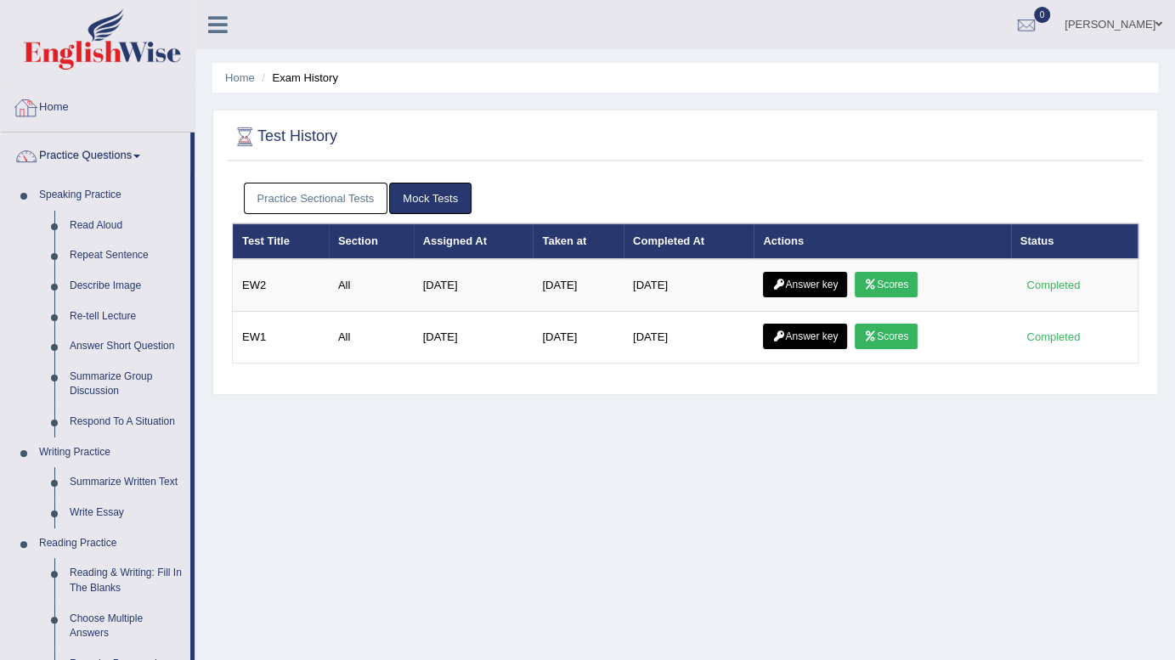
click at [61, 109] on link "Home" at bounding box center [98, 105] width 194 height 42
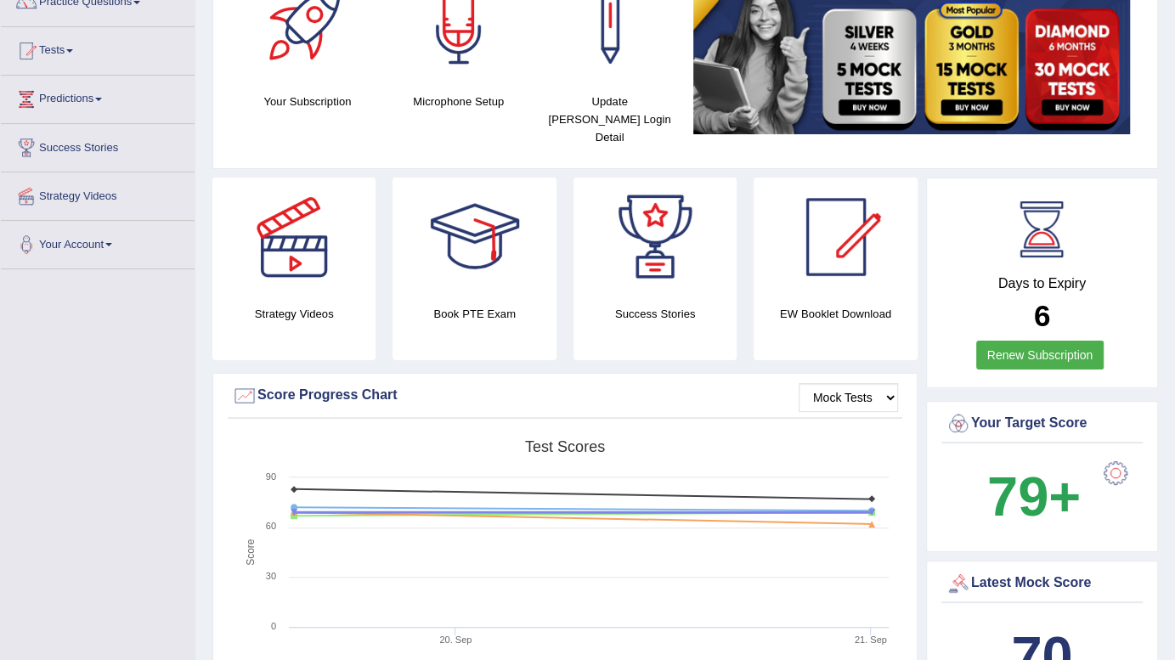
scroll to position [122, 0]
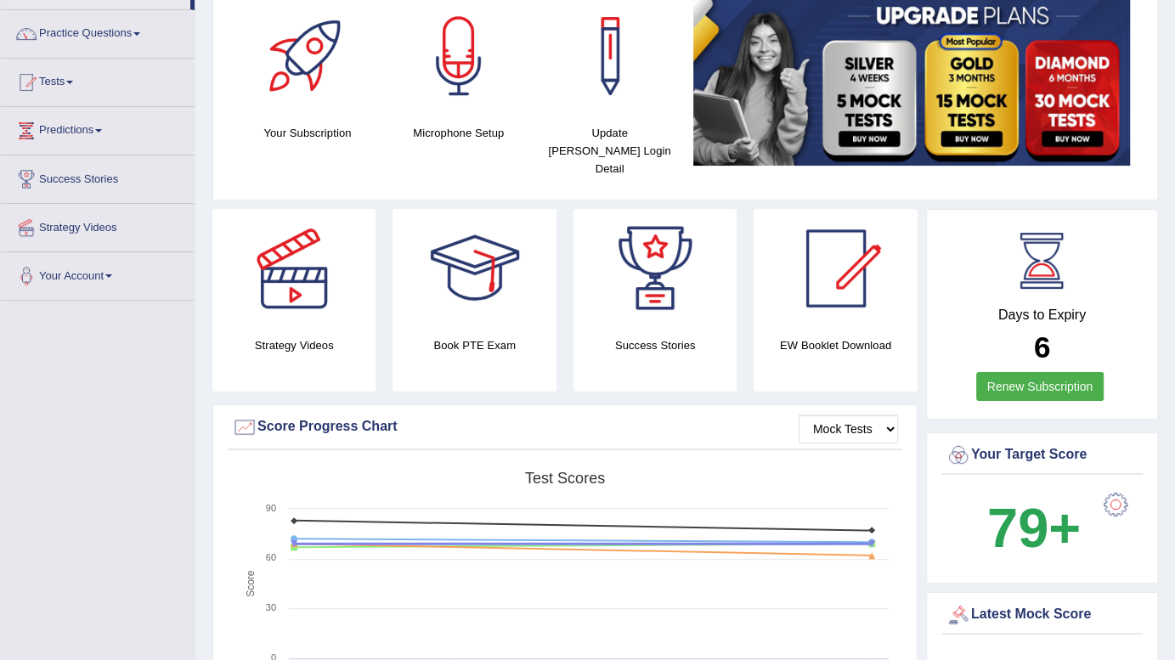
click at [482, 287] on div at bounding box center [474, 268] width 119 height 119
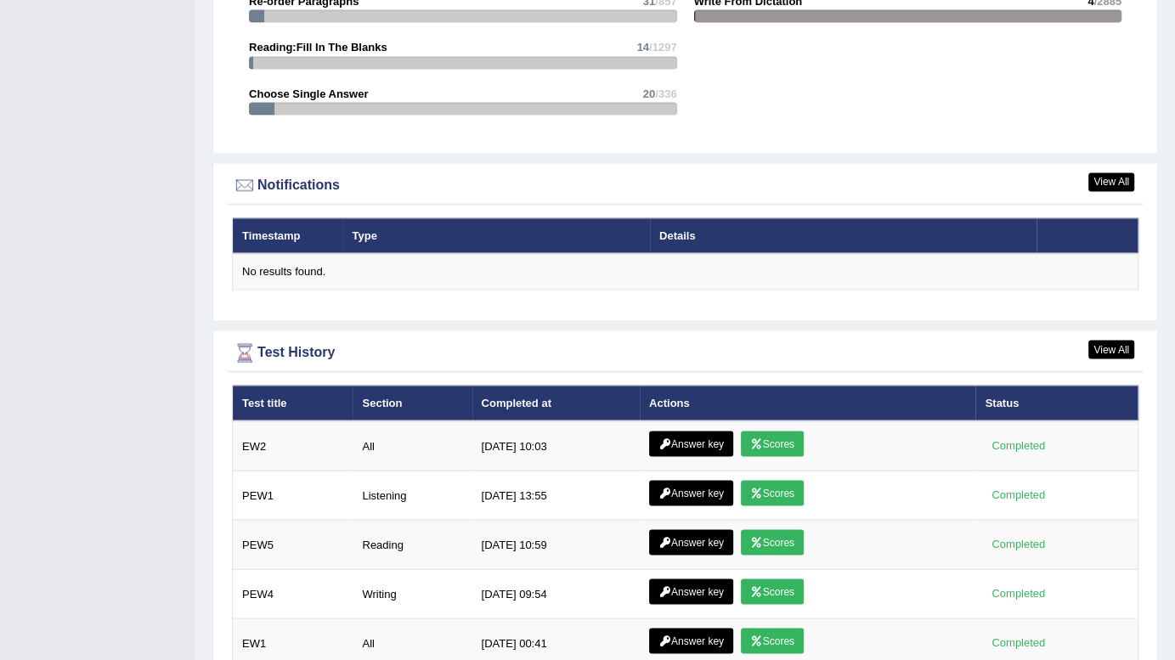
scroll to position [2141, 0]
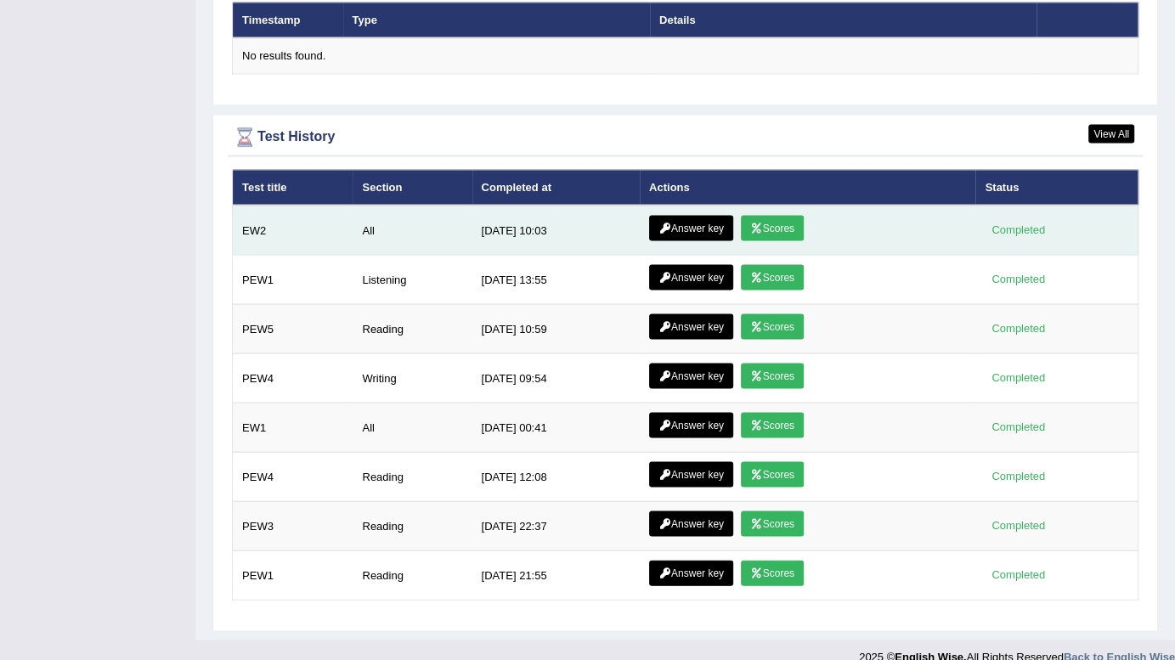
click at [758, 223] on icon at bounding box center [756, 228] width 13 height 10
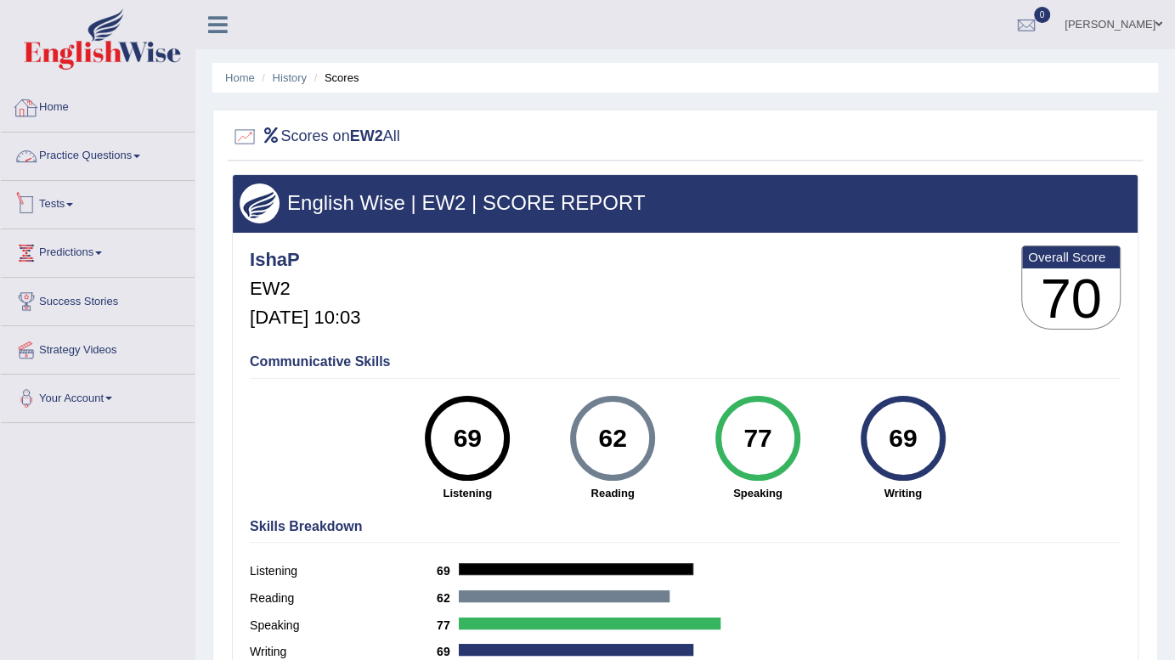
click at [59, 200] on link "Tests" at bounding box center [98, 202] width 194 height 42
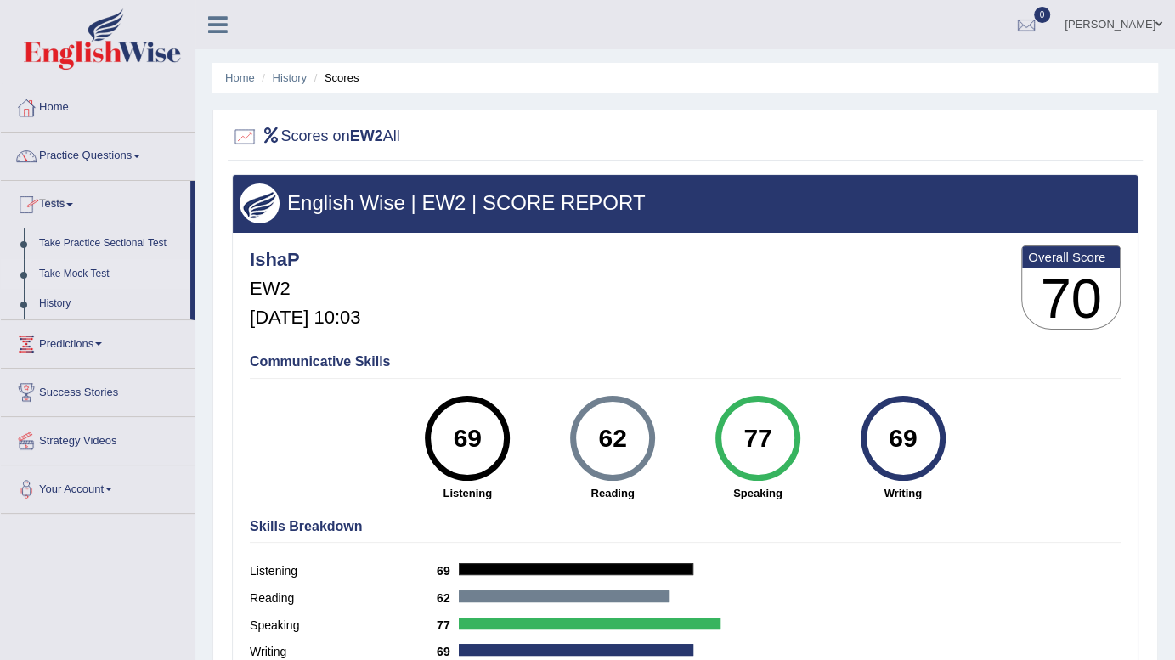
click at [83, 275] on link "Take Mock Test" at bounding box center [110, 274] width 159 height 31
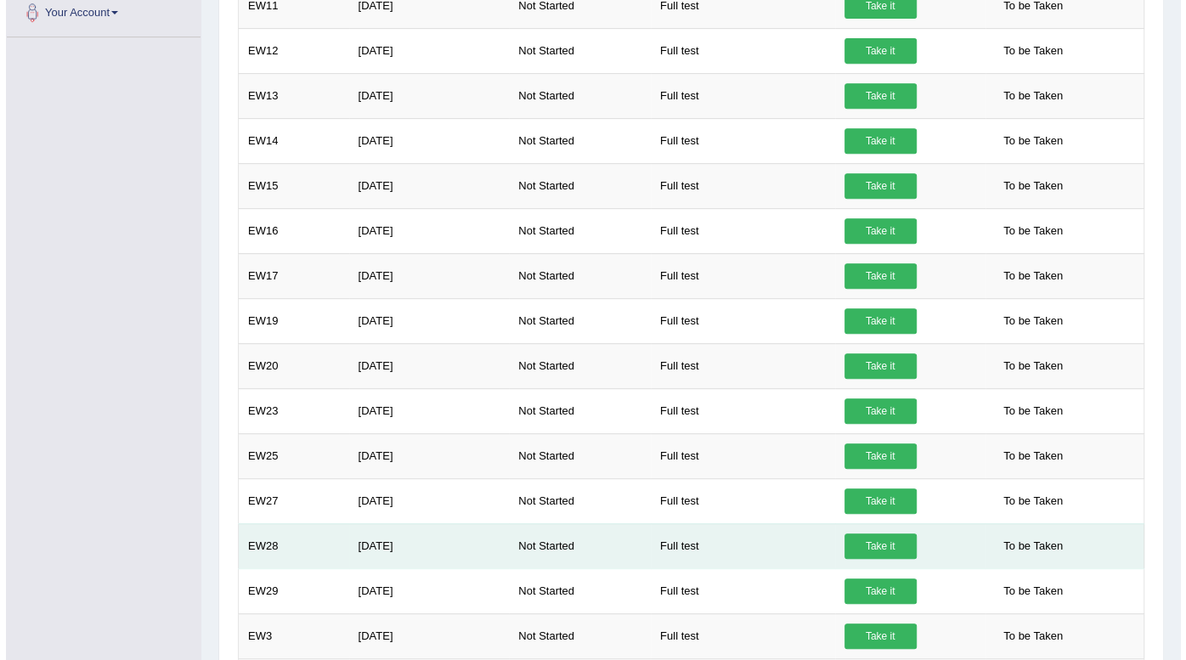
scroll to position [476, 0]
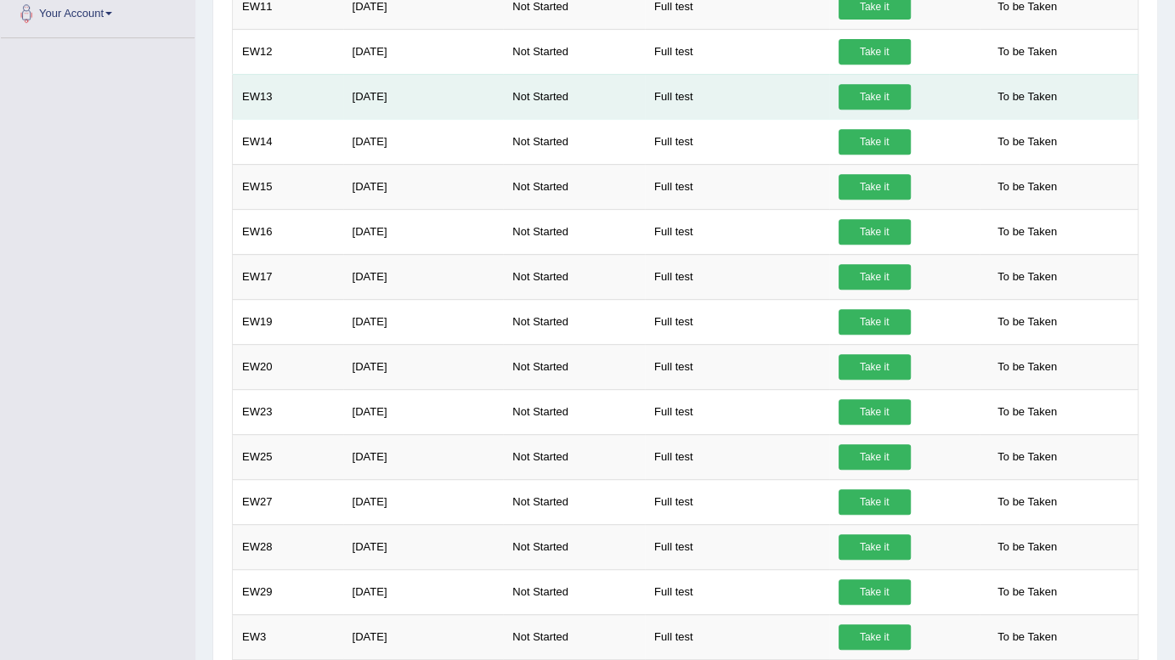
click at [860, 100] on link "Take it" at bounding box center [874, 96] width 72 height 25
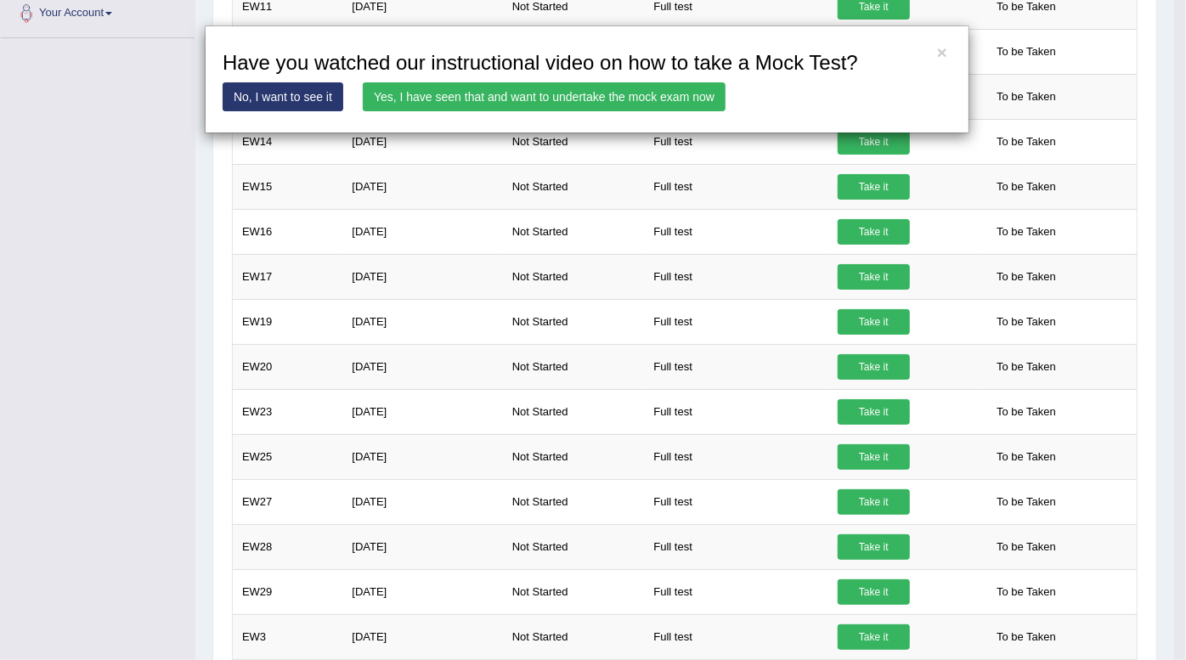
click at [631, 93] on link "Yes, I have seen that and want to undertake the mock exam now" at bounding box center [544, 96] width 363 height 29
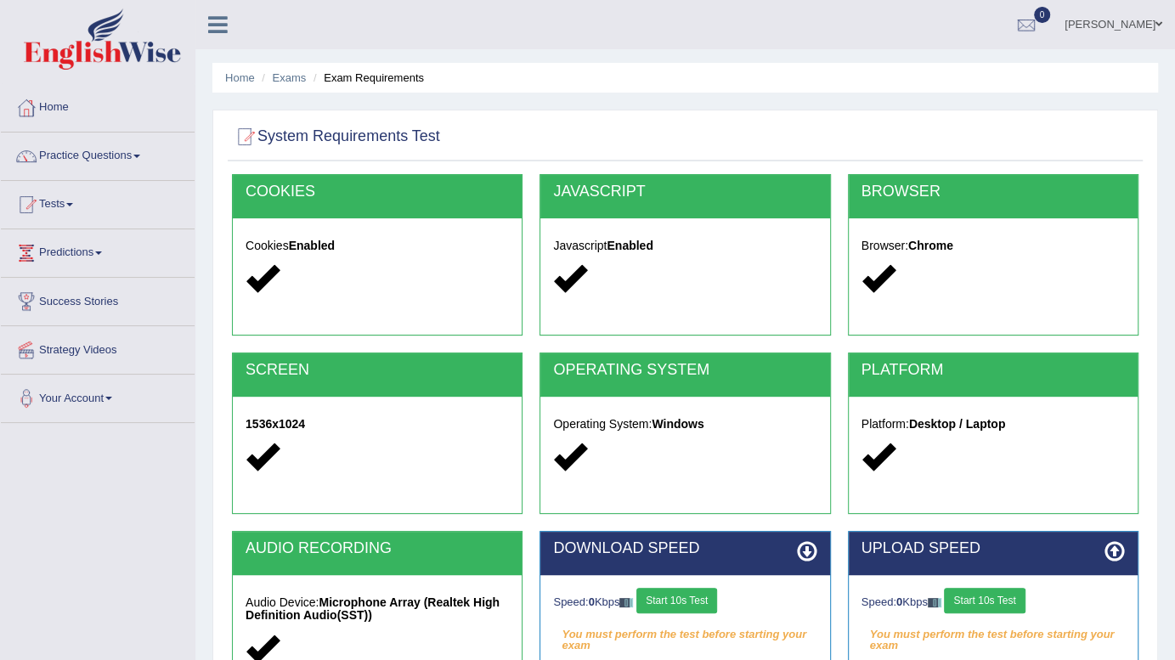
scroll to position [231, 0]
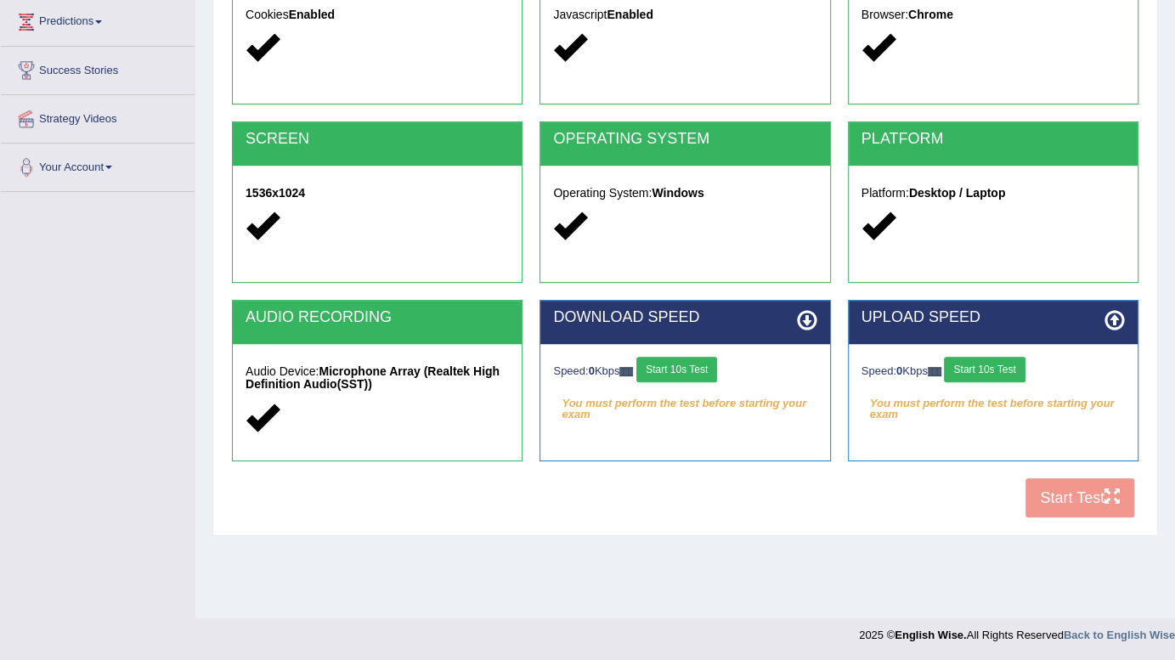
click at [693, 378] on button "Start 10s Test" at bounding box center [676, 369] width 81 height 25
click at [988, 373] on button "Start 10s Test" at bounding box center [984, 369] width 81 height 25
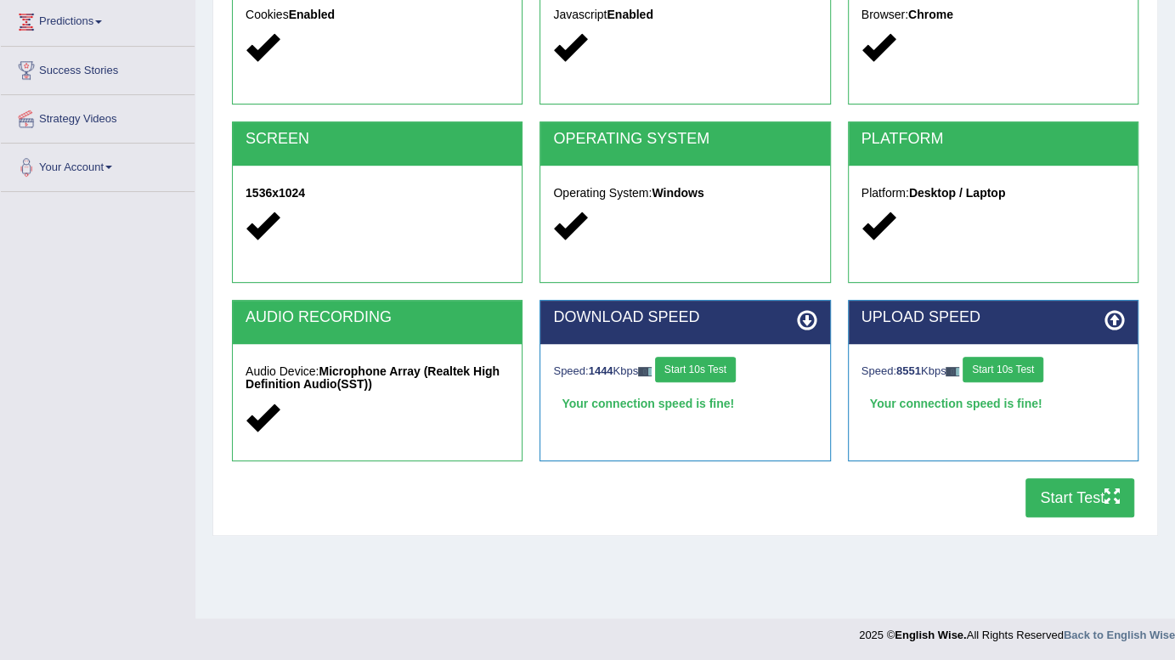
click at [1079, 499] on button "Start Test" at bounding box center [1079, 497] width 109 height 39
